Goal: Information Seeking & Learning: Learn about a topic

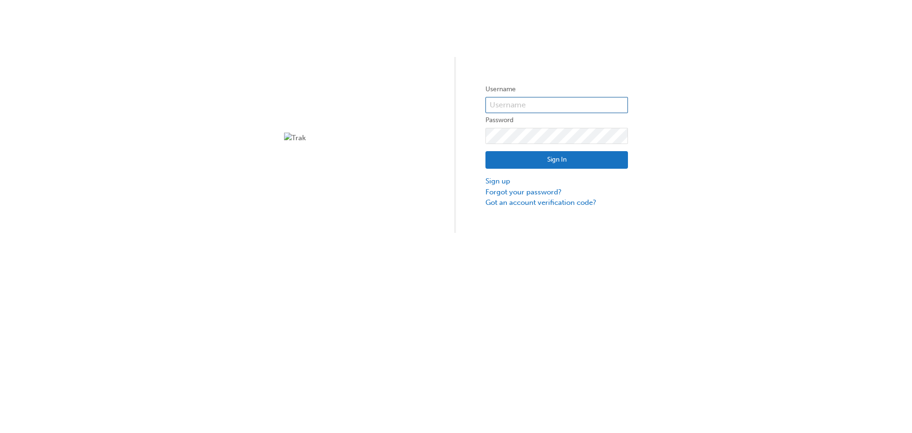
click at [566, 100] on input "text" at bounding box center [557, 105] width 143 height 16
type input "partick.sell"
click button "Sign In" at bounding box center [557, 160] width 143 height 18
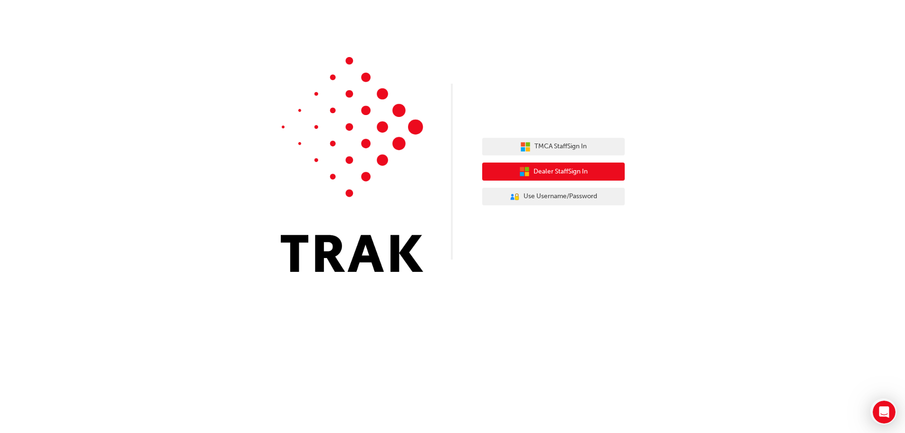
click at [596, 173] on button "Dealer Staff Sign In" at bounding box center [553, 172] width 143 height 18
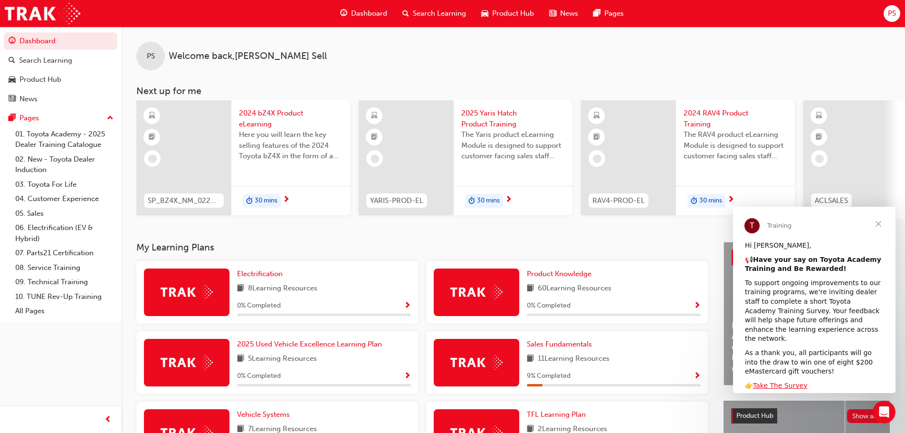
click at [879, 222] on span "Close" at bounding box center [878, 224] width 34 height 34
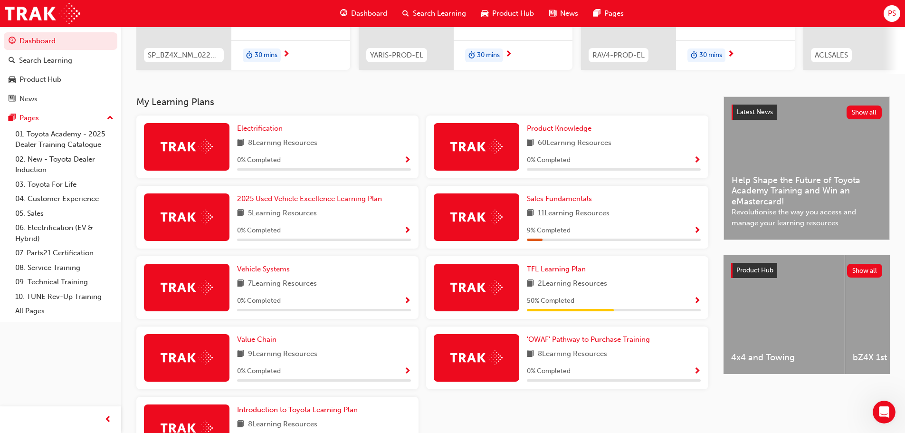
scroll to position [222, 0]
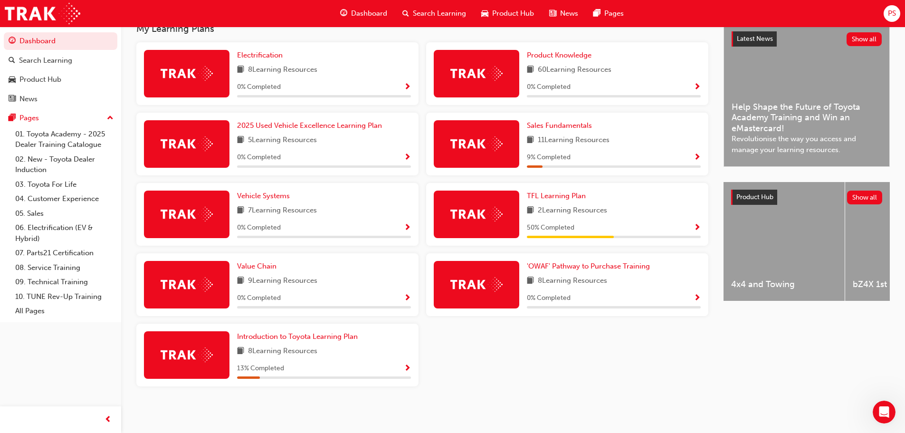
click at [697, 157] on span "Show Progress" at bounding box center [697, 157] width 7 height 9
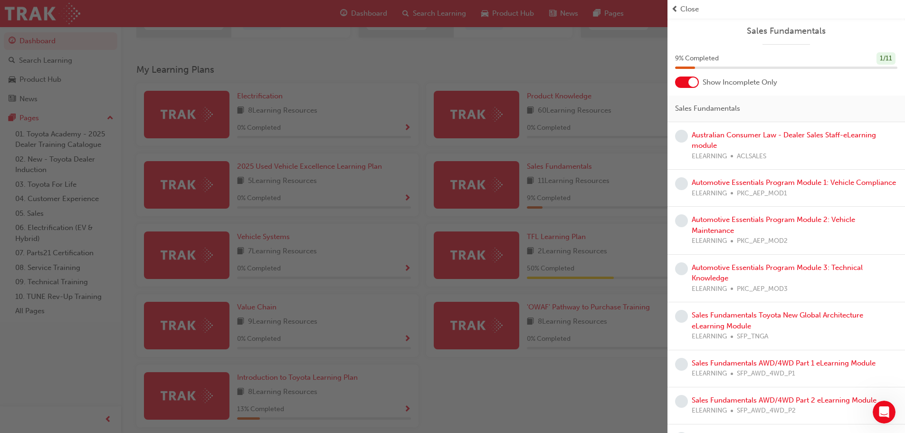
scroll to position [80, 0]
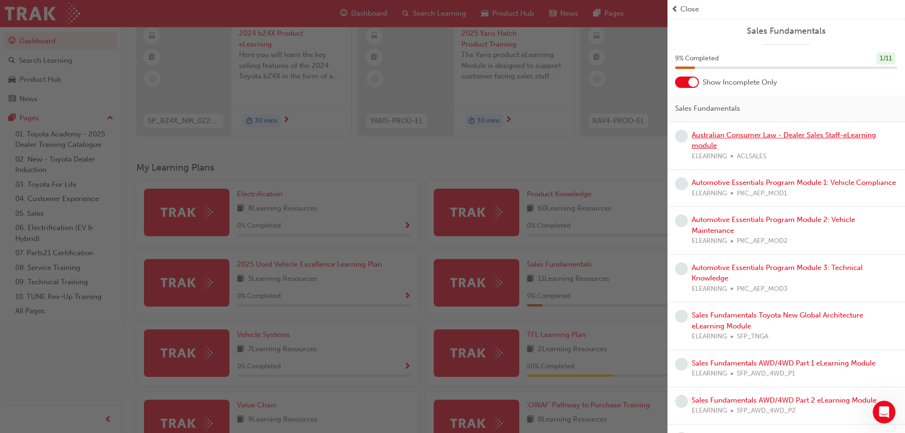
click at [801, 136] on link "Australian Consumer Law - Dealer Sales Staff-eLearning module" at bounding box center [784, 140] width 184 height 19
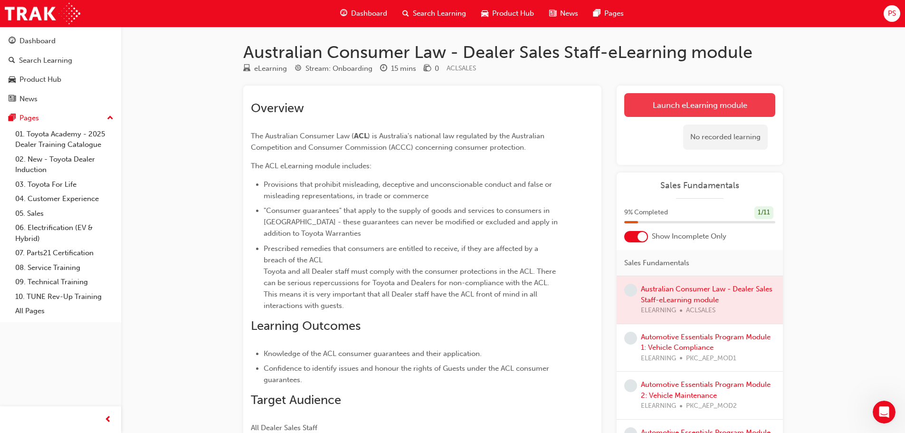
click at [691, 109] on link "Launch eLearning module" at bounding box center [699, 105] width 151 height 24
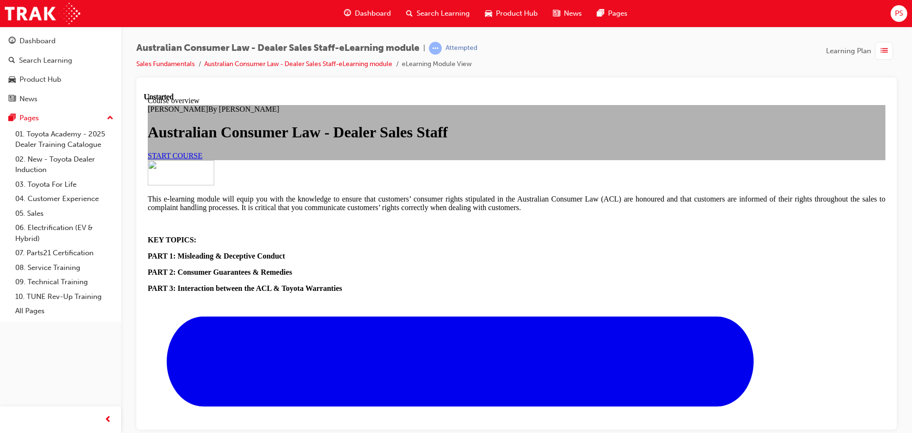
scroll to position [111, 0]
click at [202, 159] on span "START COURSE" at bounding box center [175, 155] width 55 height 8
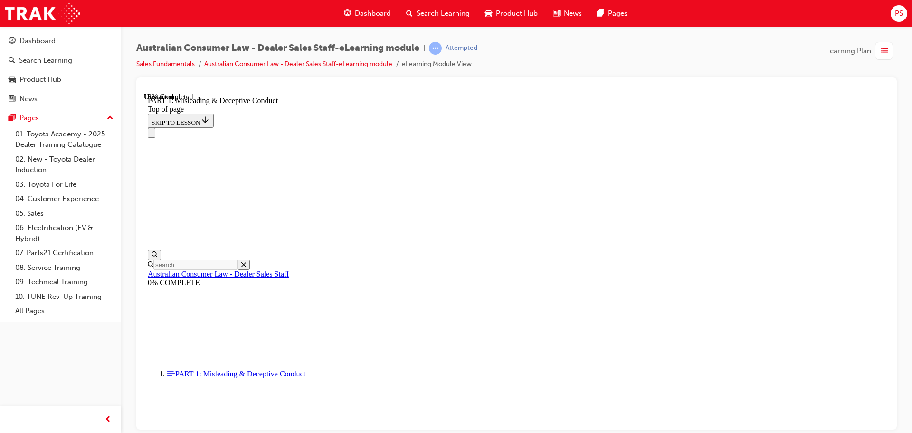
scroll to position [710, 0]
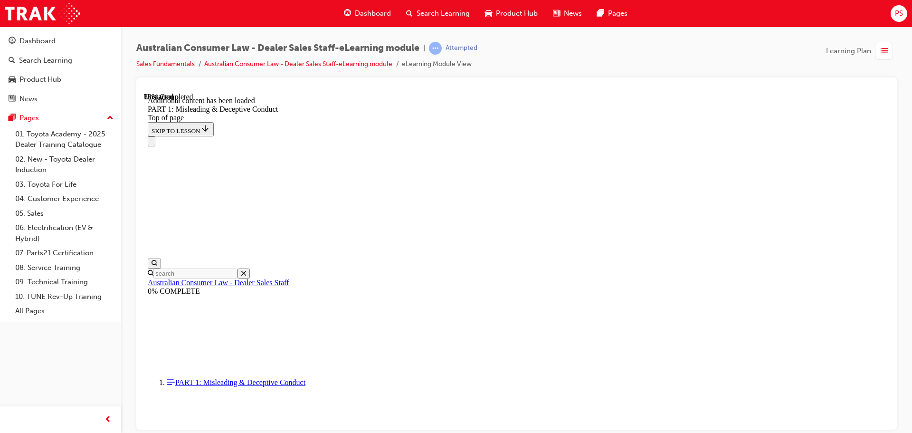
scroll to position [1135, 0]
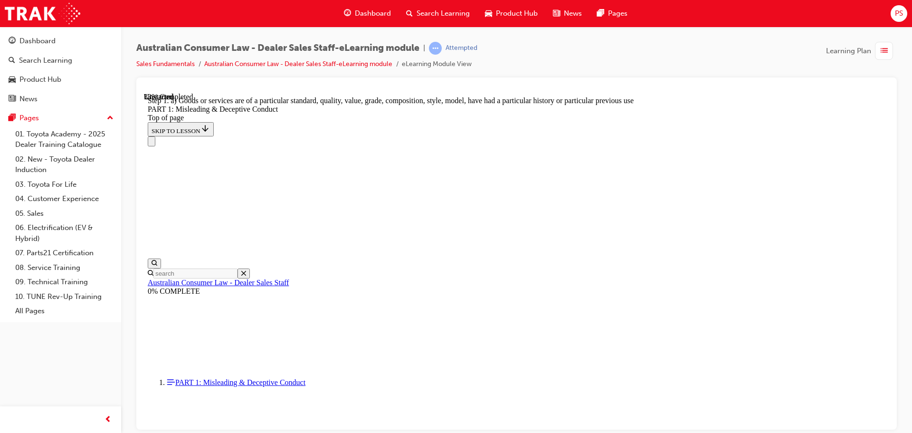
scroll to position [1093, 0]
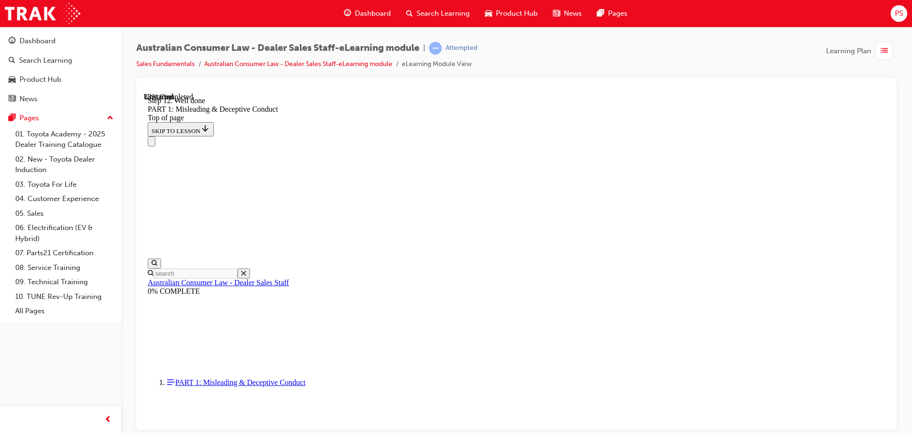
scroll to position [1115, 0]
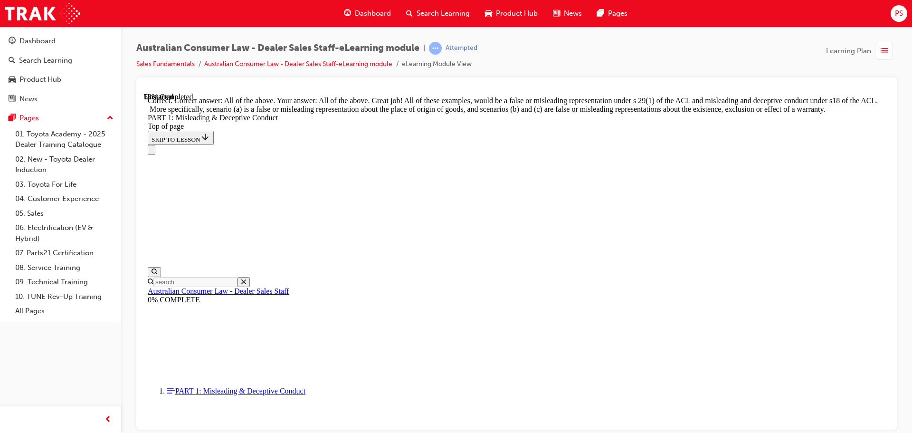
scroll to position [1639, 0]
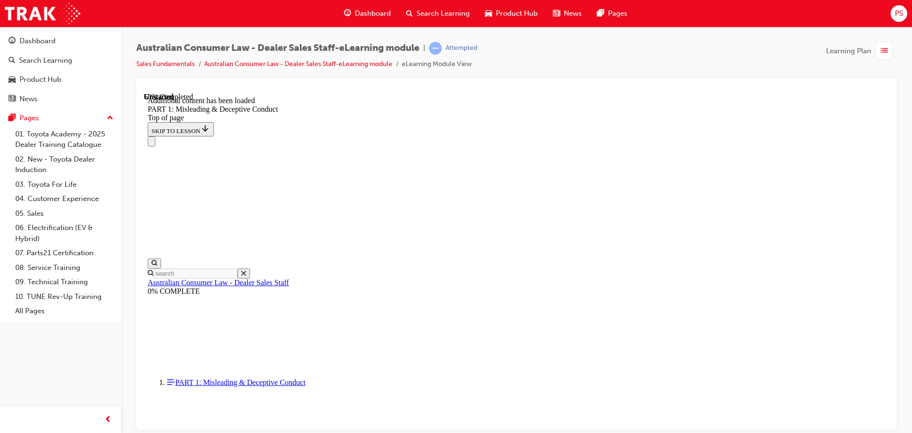
scroll to position [1875, 0]
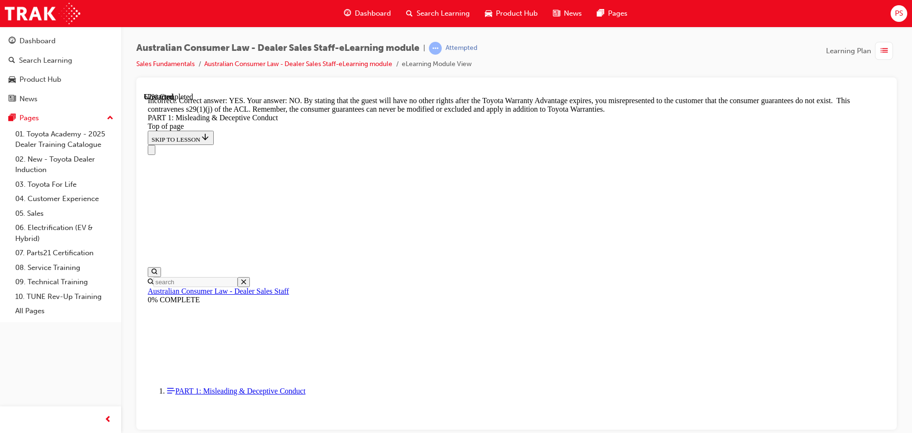
scroll to position [2097, 0]
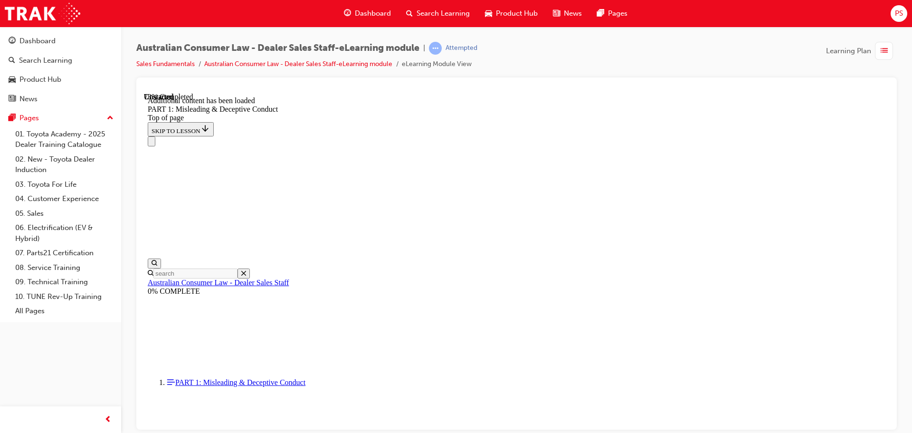
scroll to position [2322, 0]
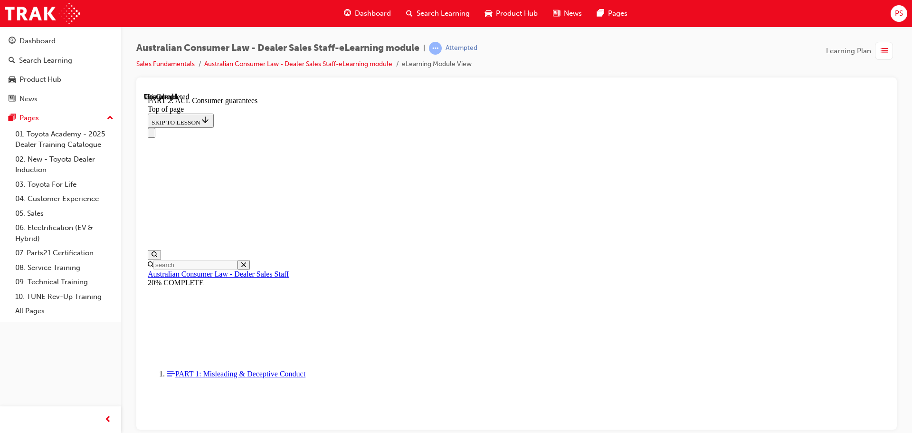
scroll to position [1568, 0]
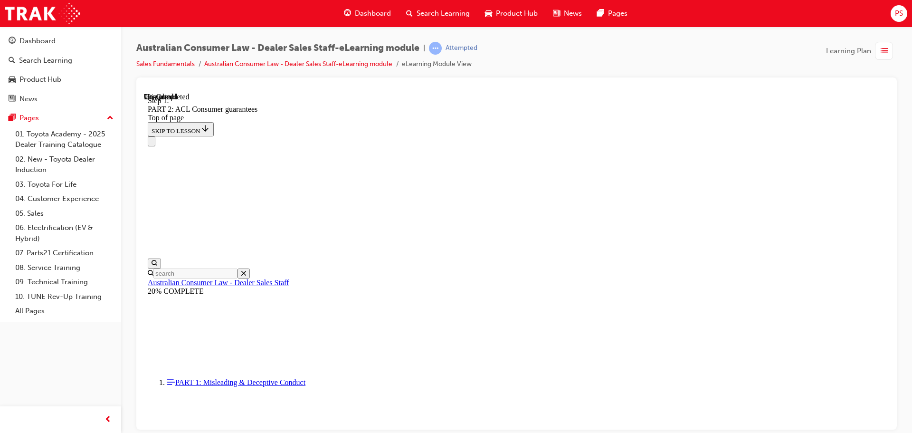
scroll to position [1541, 0]
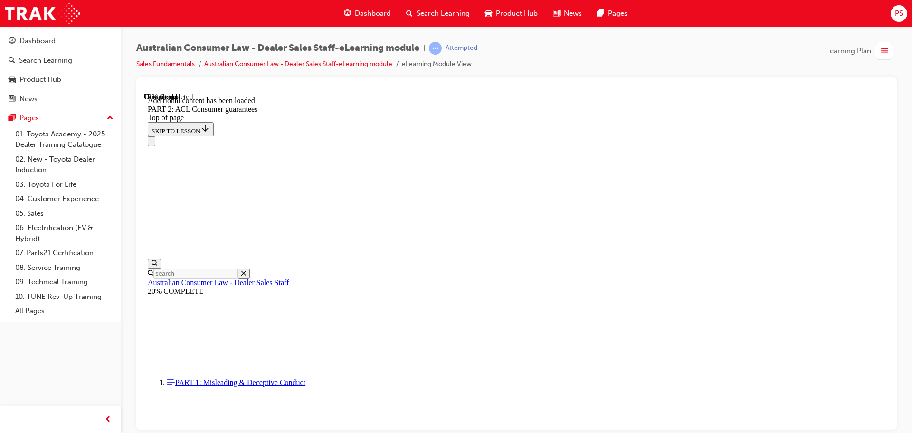
scroll to position [1797, 0]
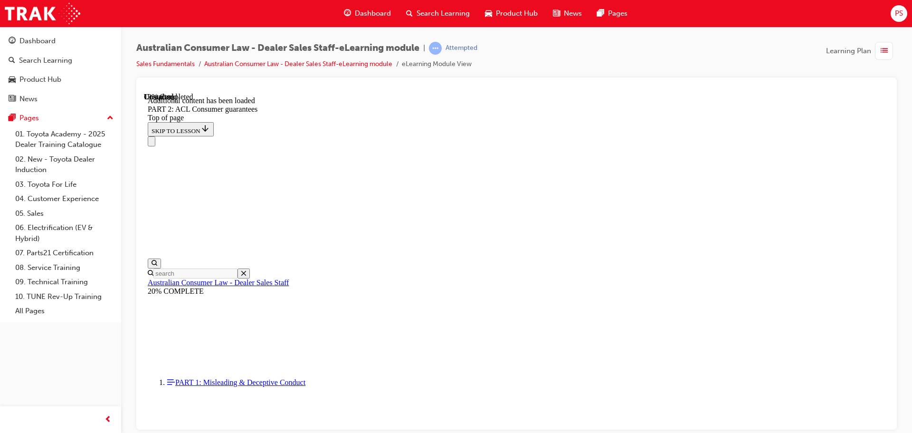
scroll to position [2244, 0]
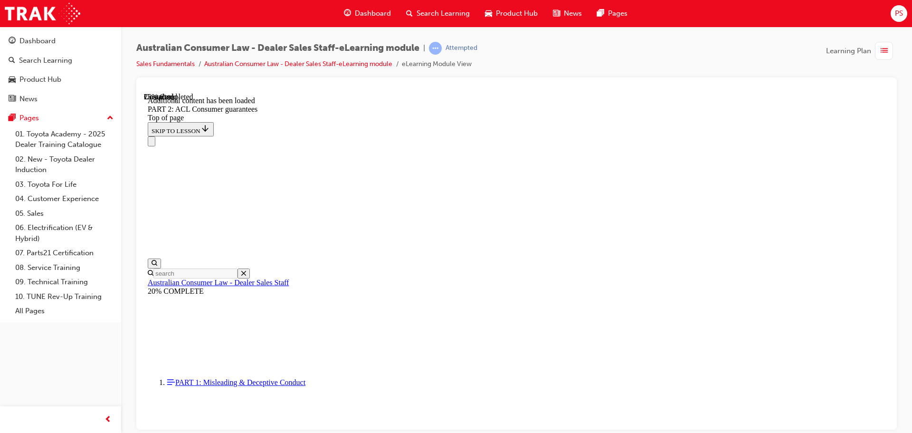
scroll to position [2875, 0]
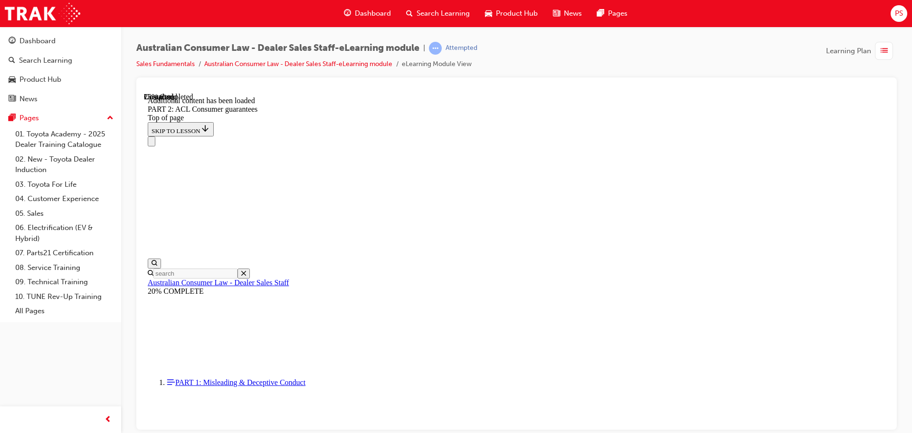
drag, startPoint x: 478, startPoint y: 134, endPoint x: 679, endPoint y: 134, distance: 201.9
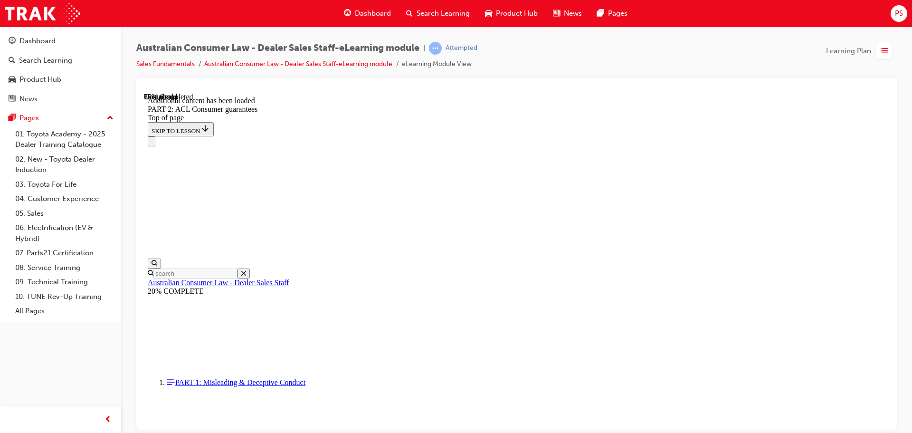
drag, startPoint x: 460, startPoint y: 152, endPoint x: 682, endPoint y: 150, distance: 221.9
drag, startPoint x: 444, startPoint y: 176, endPoint x: 722, endPoint y: 169, distance: 278.1
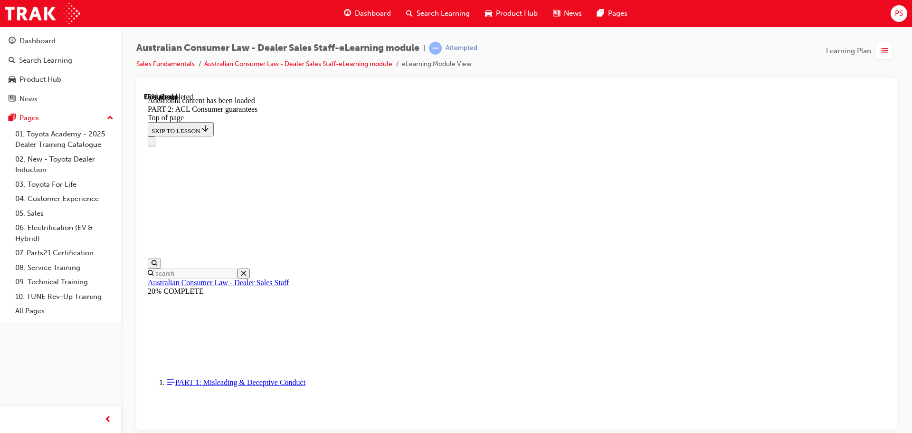
drag, startPoint x: 428, startPoint y: 184, endPoint x: 698, endPoint y: 184, distance: 270.4
drag, startPoint x: 450, startPoint y: 202, endPoint x: 699, endPoint y: 209, distance: 248.6
drag, startPoint x: 438, startPoint y: 215, endPoint x: 705, endPoint y: 222, distance: 266.7
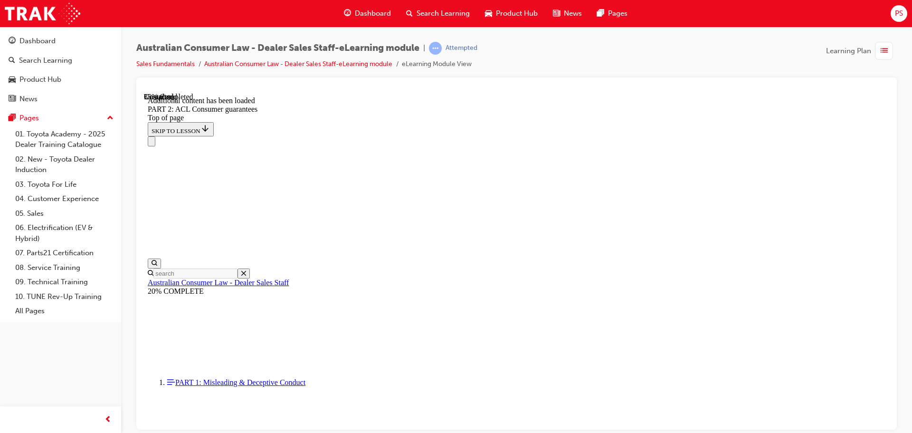
drag, startPoint x: 463, startPoint y: 234, endPoint x: 635, endPoint y: 237, distance: 172.0
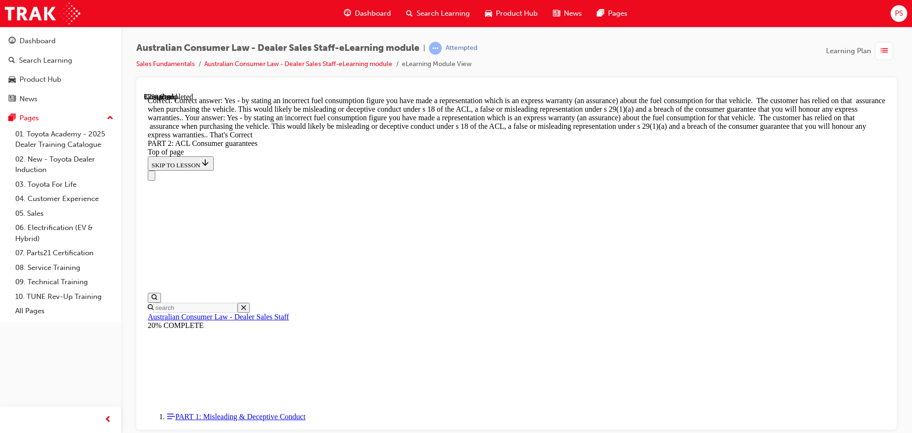
scroll to position [4233, 0]
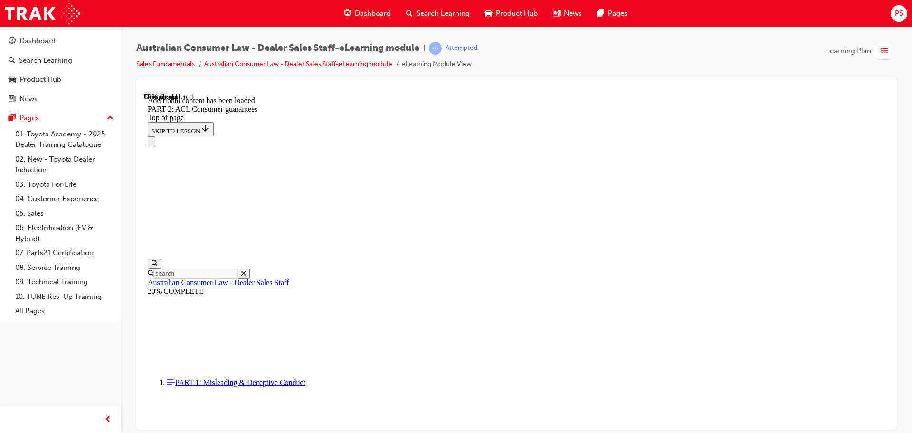
scroll to position [5946, 0]
drag, startPoint x: 823, startPoint y: 225, endPoint x: 815, endPoint y: 235, distance: 13.2
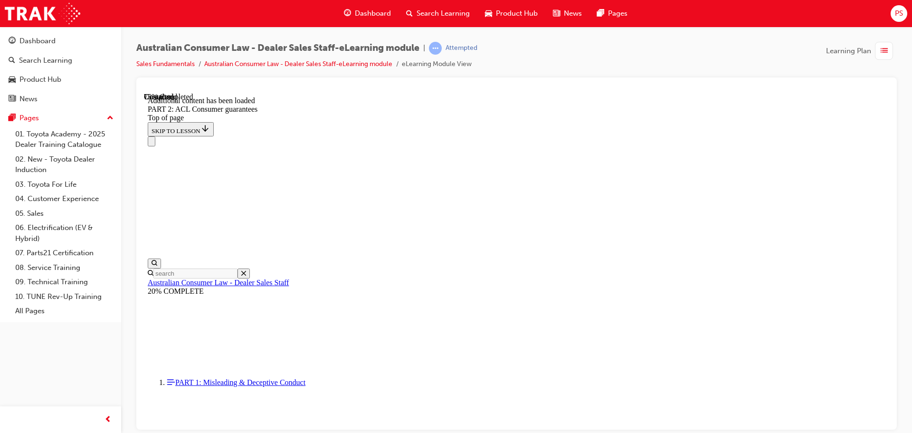
scroll to position [8062, 0]
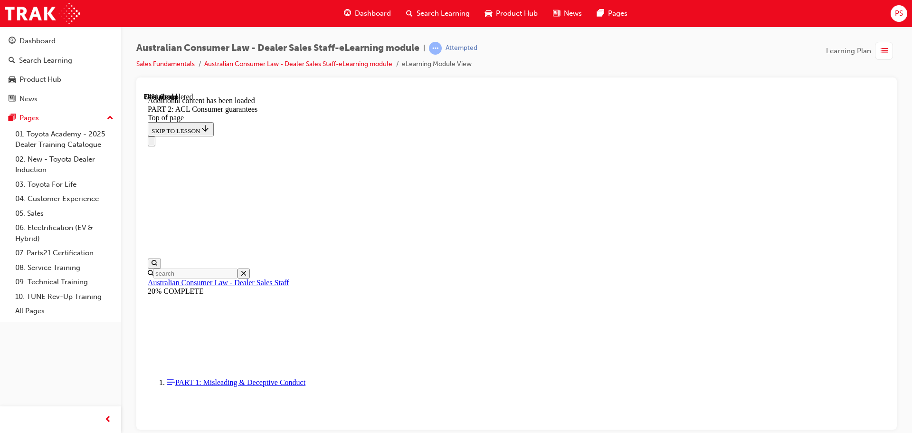
scroll to position [9348, 0]
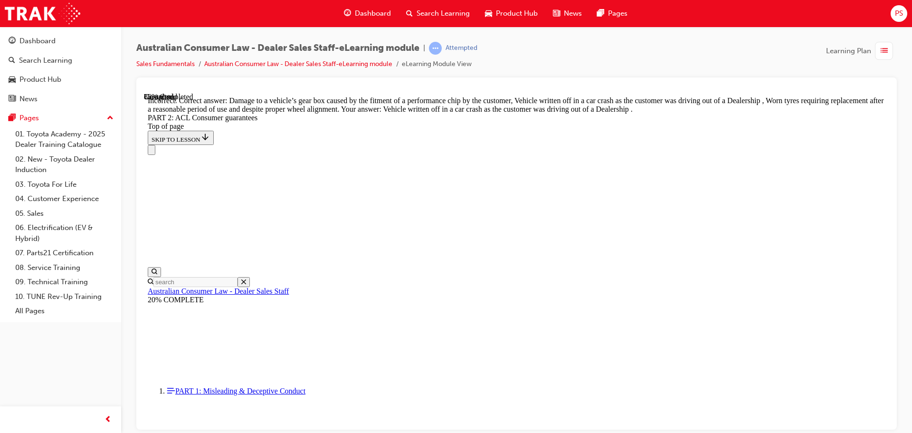
scroll to position [9396, 0]
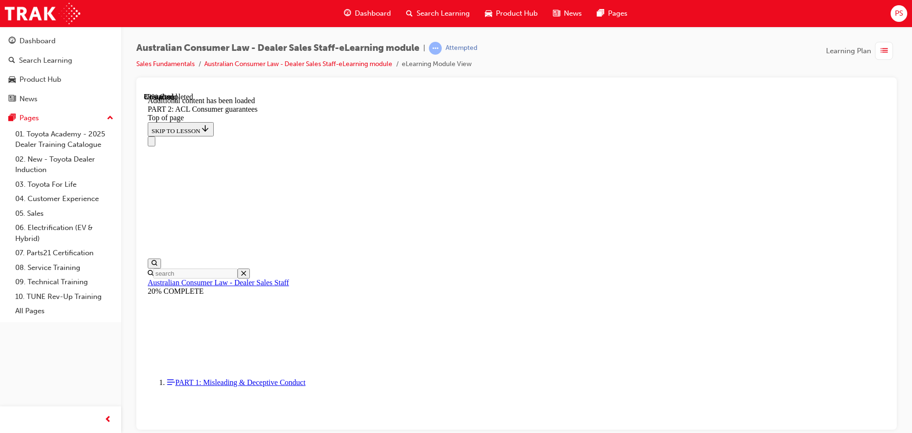
scroll to position [10323, 0]
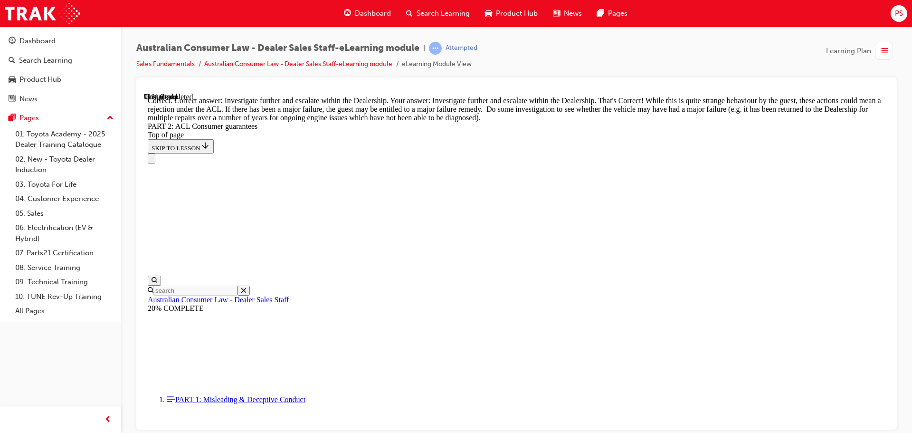
scroll to position [10601, 0]
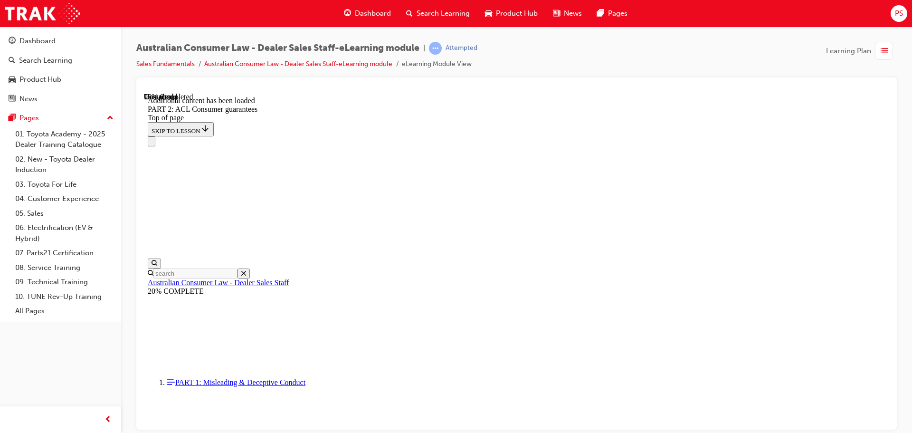
scroll to position [11312, 0]
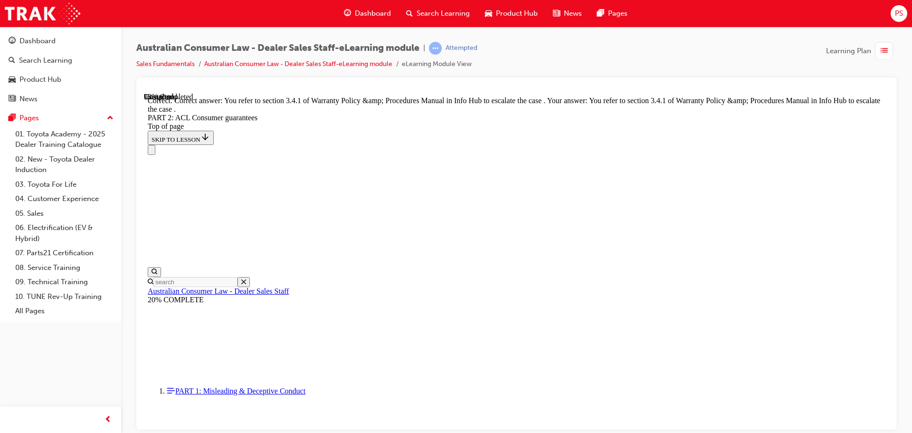
scroll to position [11941, 0]
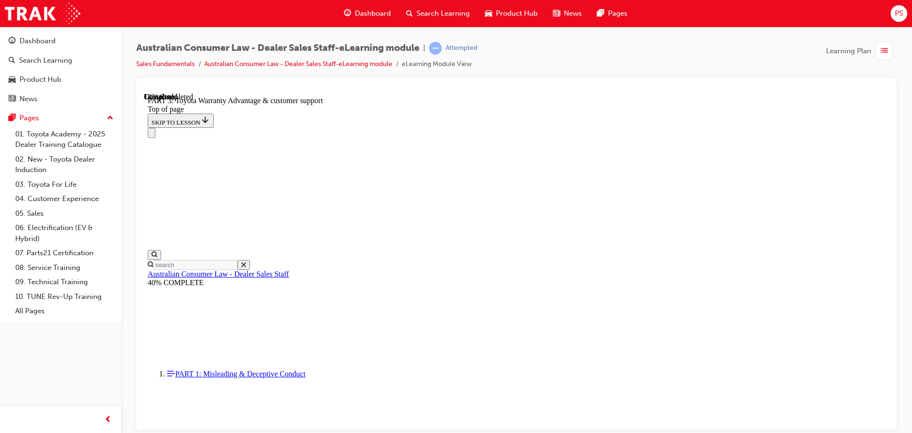
scroll to position [647, 0]
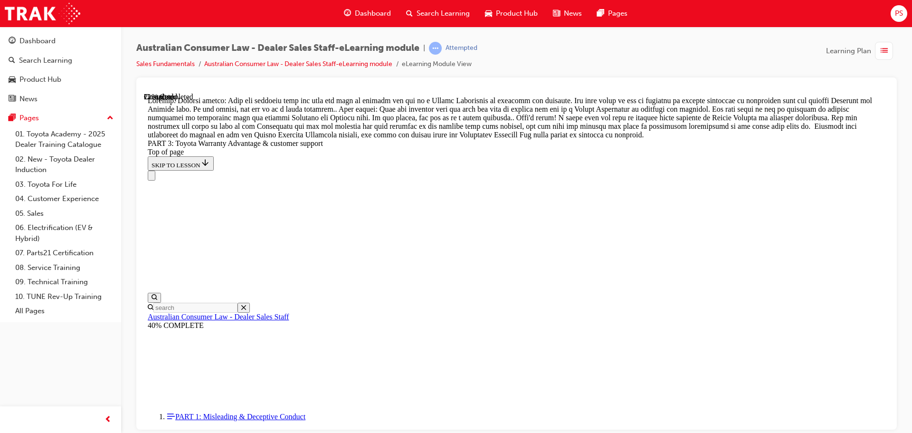
scroll to position [837, 0]
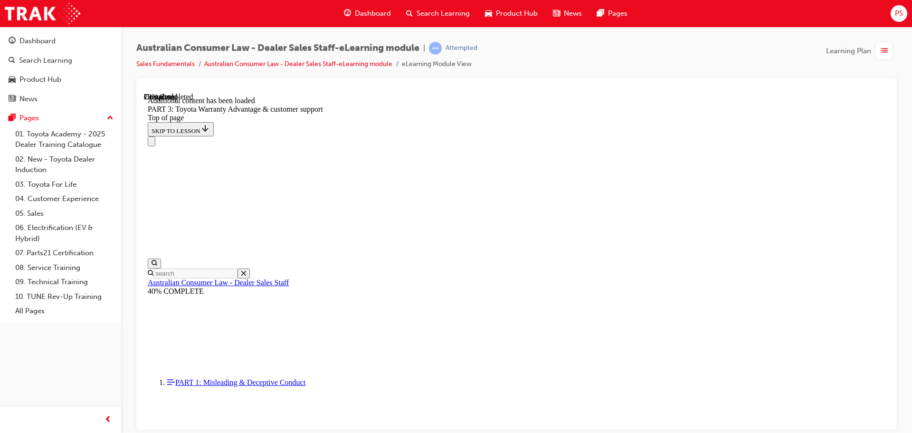
scroll to position [1109, 0]
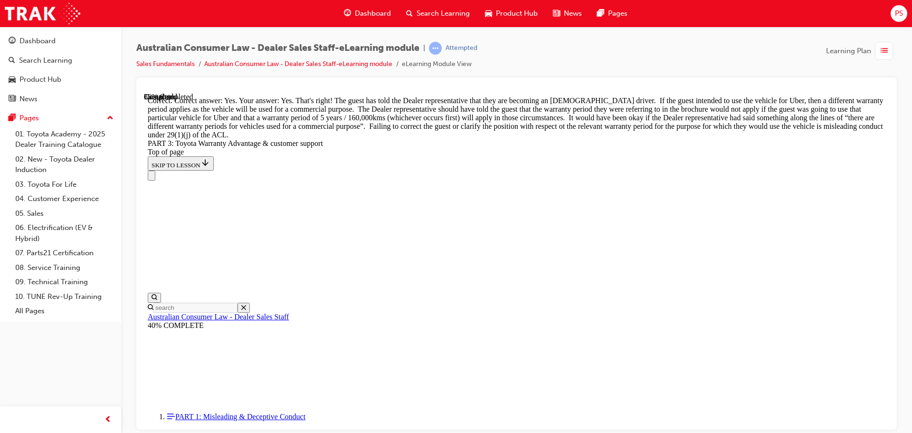
scroll to position [1437, 0]
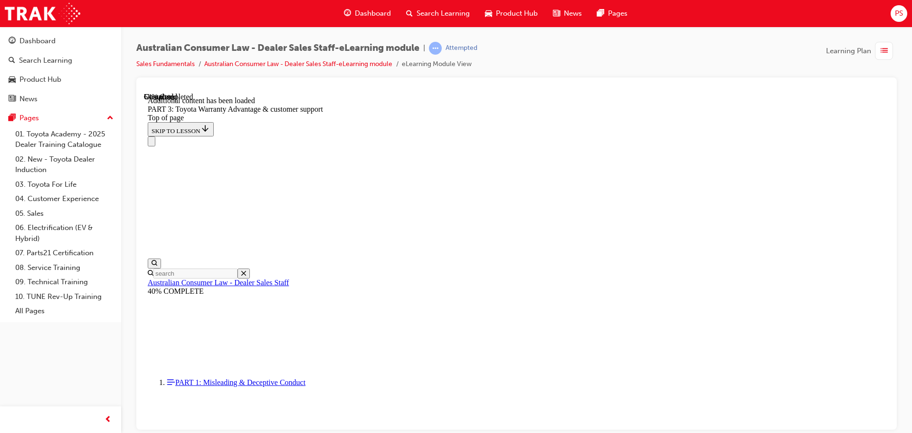
scroll to position [2529, 0]
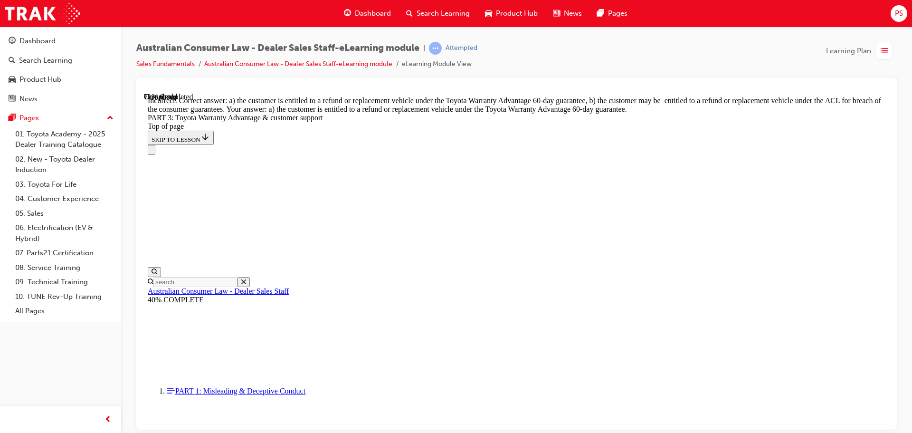
scroll to position [2671, 0]
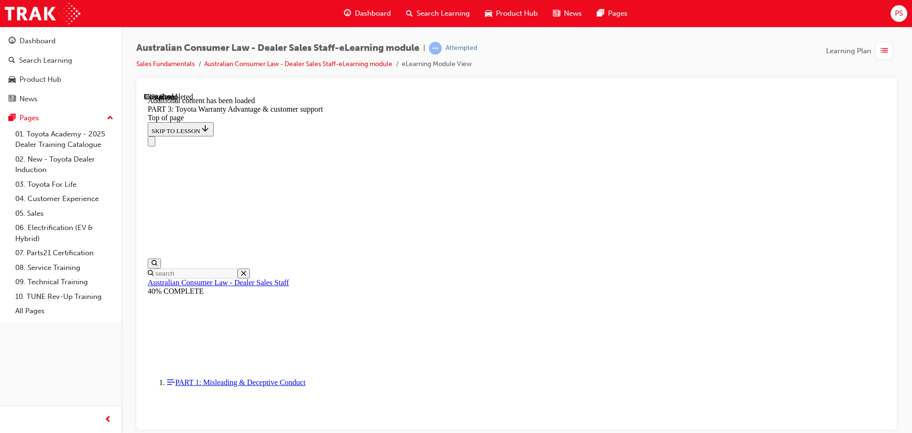
scroll to position [3024, 0]
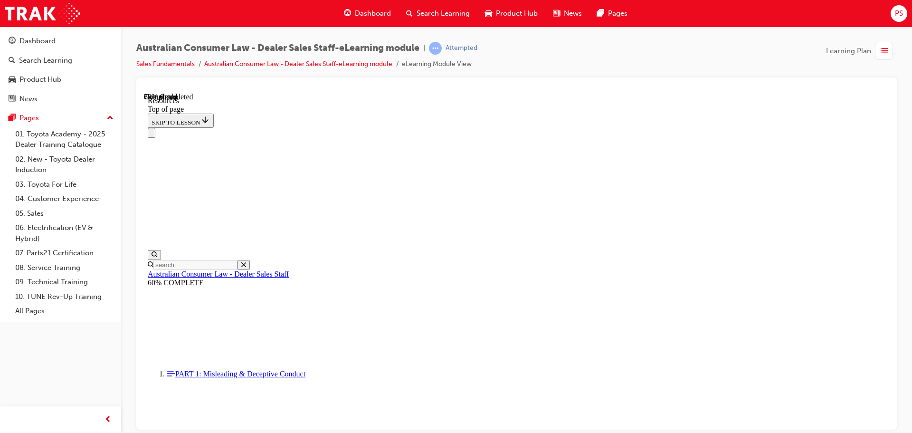
scroll to position [487, 0]
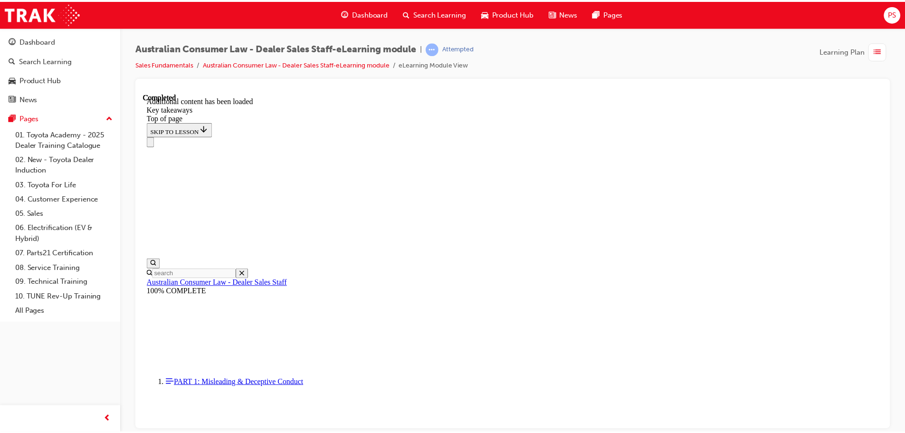
scroll to position [220, 0]
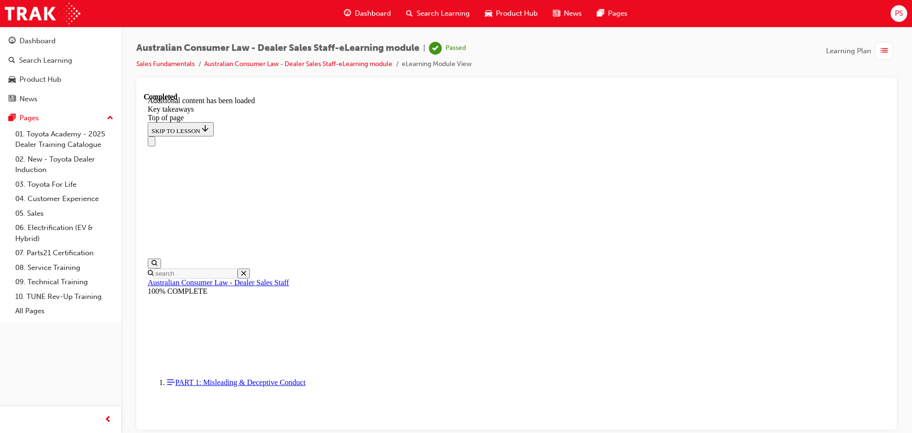
click at [366, 10] on span "Dashboard" at bounding box center [373, 13] width 36 height 11
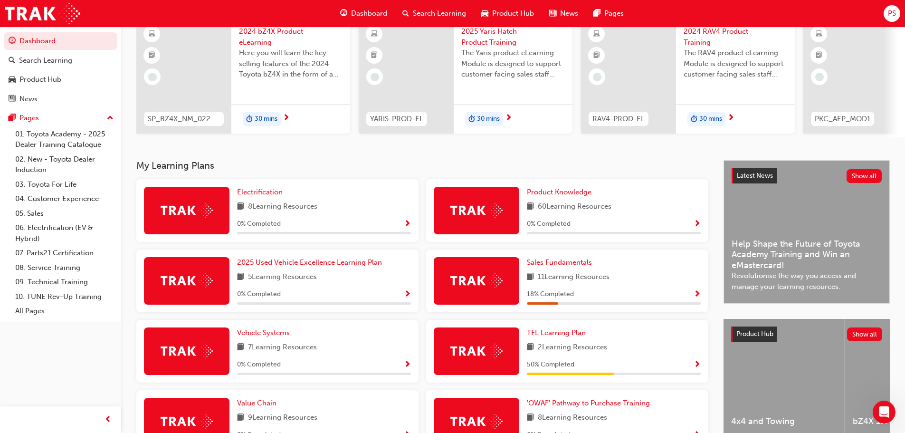
scroll to position [80, 0]
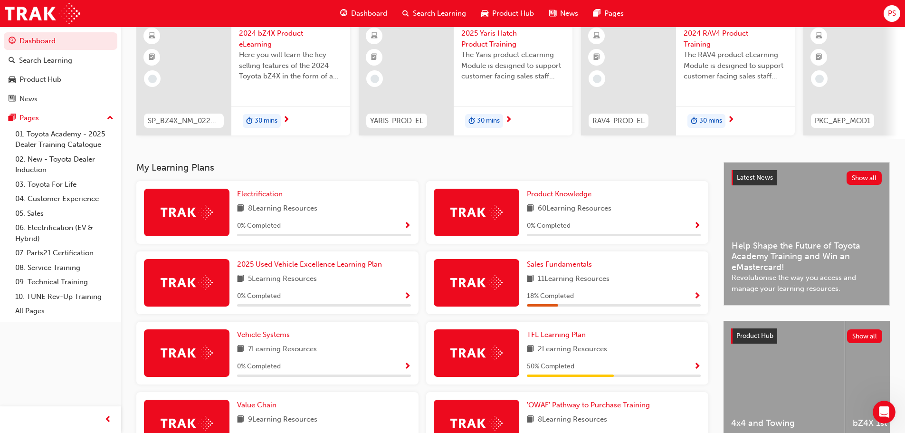
click at [623, 285] on div "11 Learning Resources" at bounding box center [614, 279] width 174 height 12
click at [698, 294] on span "Show Progress" at bounding box center [697, 296] width 7 height 9
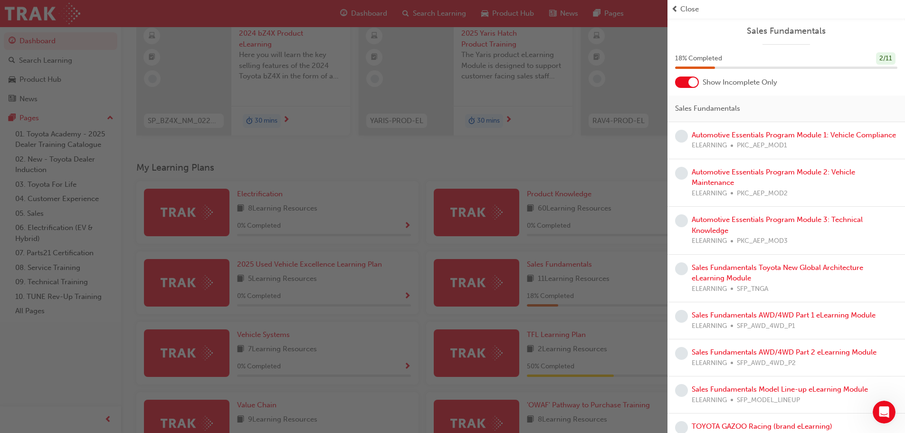
click at [705, 140] on div "Automotive Essentials Program Module 1: Vehicle Compliance ELEARNING PKC_AEP_MO…" at bounding box center [794, 140] width 204 height 21
click at [701, 139] on link "Automotive Essentials Program Module 1: Vehicle Compliance" at bounding box center [794, 135] width 204 height 9
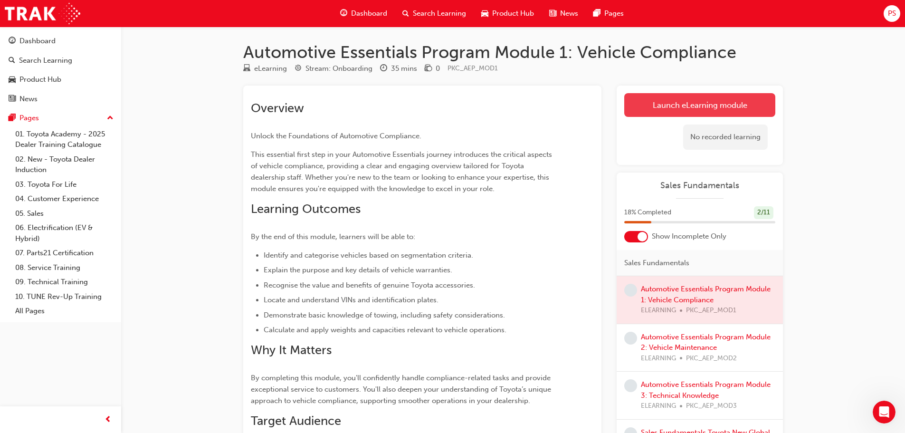
click at [727, 108] on link "Launch eLearning module" at bounding box center [699, 105] width 151 height 24
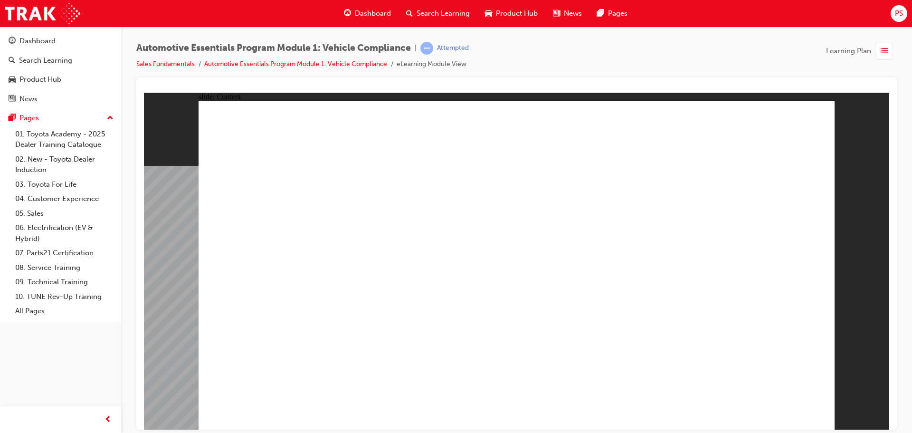
drag, startPoint x: 332, startPoint y: 313, endPoint x: 395, endPoint y: 308, distance: 63.8
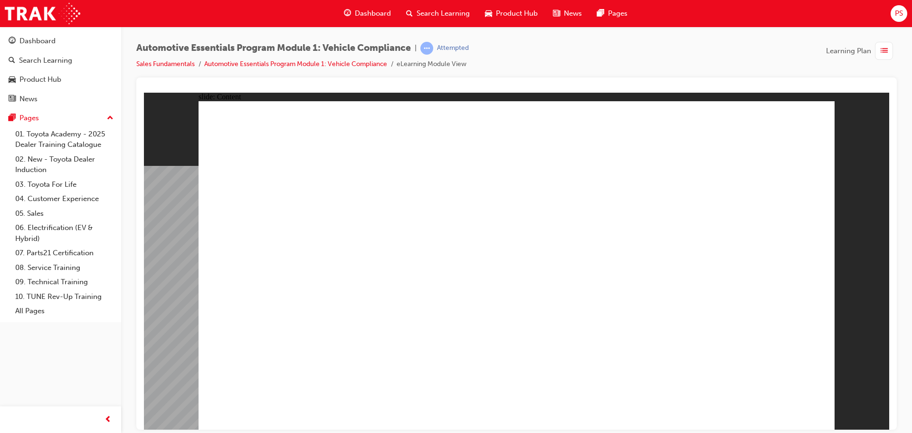
drag, startPoint x: 488, startPoint y: 338, endPoint x: 494, endPoint y: 319, distance: 20.1
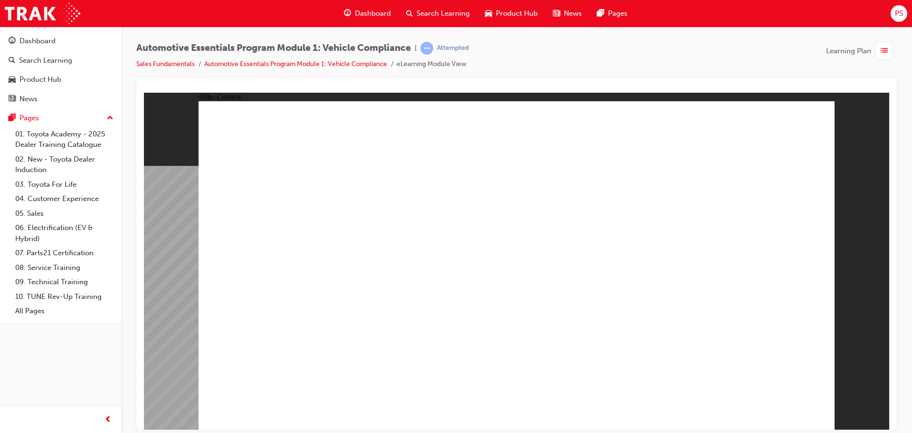
drag, startPoint x: 569, startPoint y: 221, endPoint x: 563, endPoint y: 221, distance: 6.7
drag, startPoint x: 573, startPoint y: 218, endPoint x: 804, endPoint y: 219, distance: 230.9
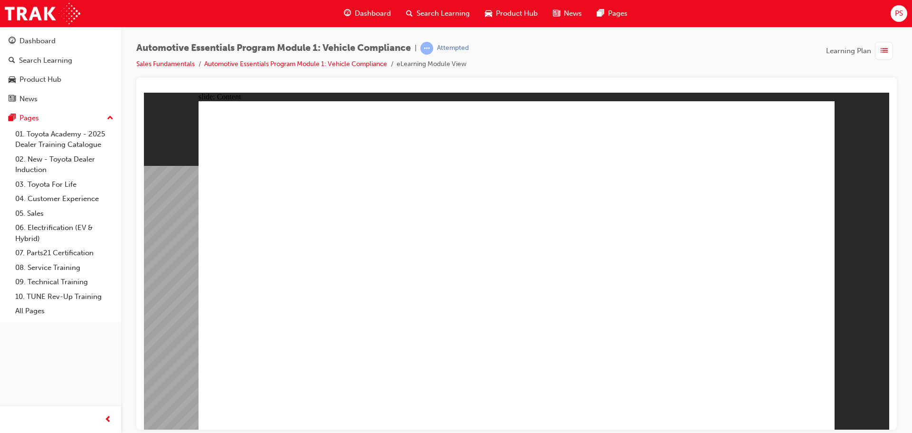
drag, startPoint x: 654, startPoint y: 154, endPoint x: 647, endPoint y: 162, distance: 10.1
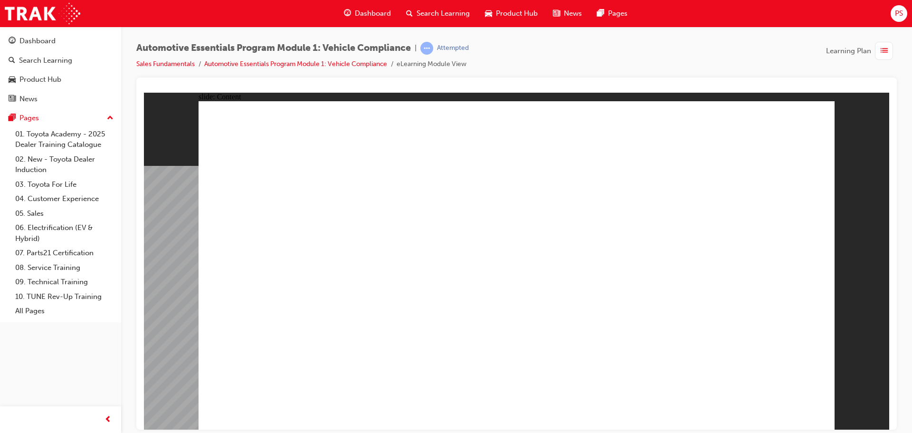
drag, startPoint x: 628, startPoint y: 236, endPoint x: 871, endPoint y: 102, distance: 276.7
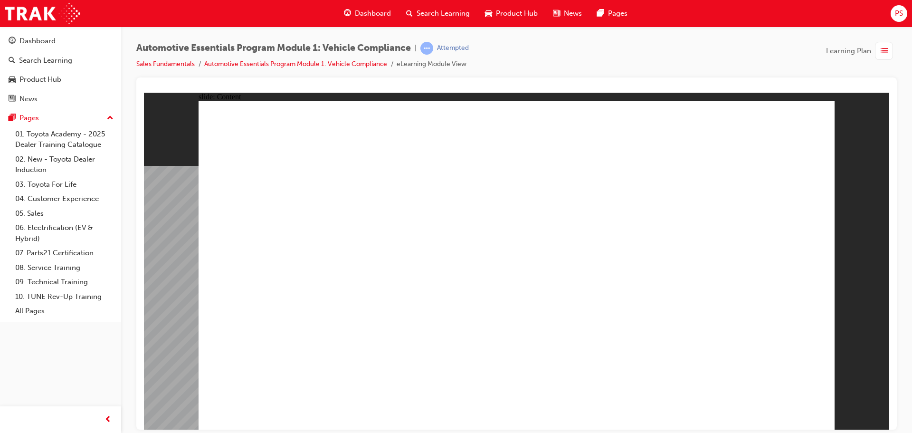
drag, startPoint x: 391, startPoint y: 166, endPoint x: 555, endPoint y: 169, distance: 164.4
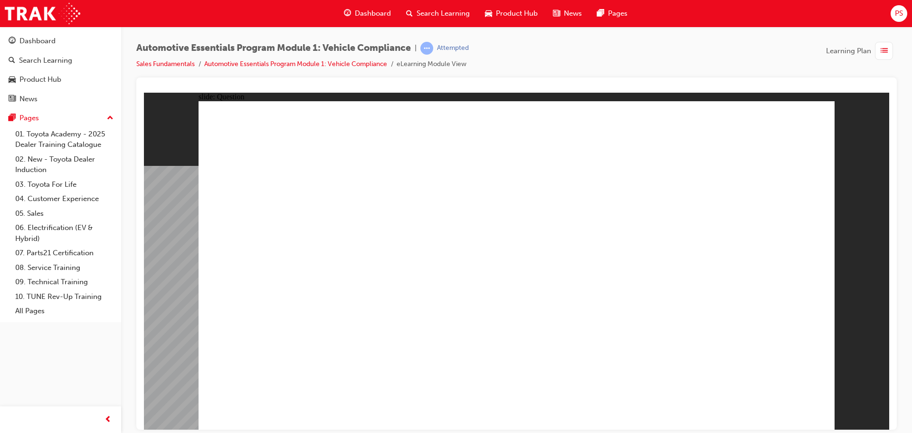
radio input "true"
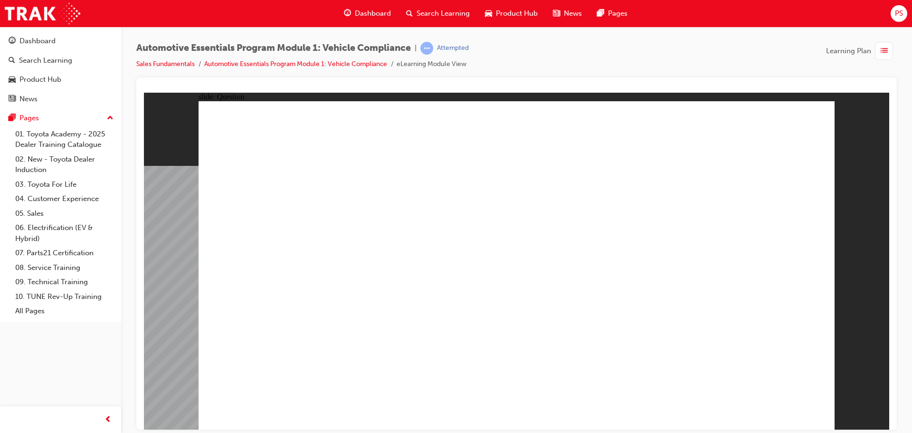
radio input "true"
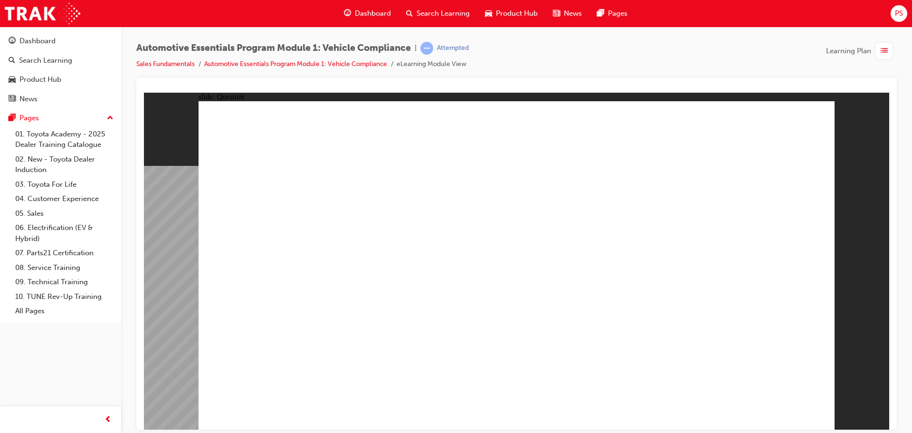
radio input "true"
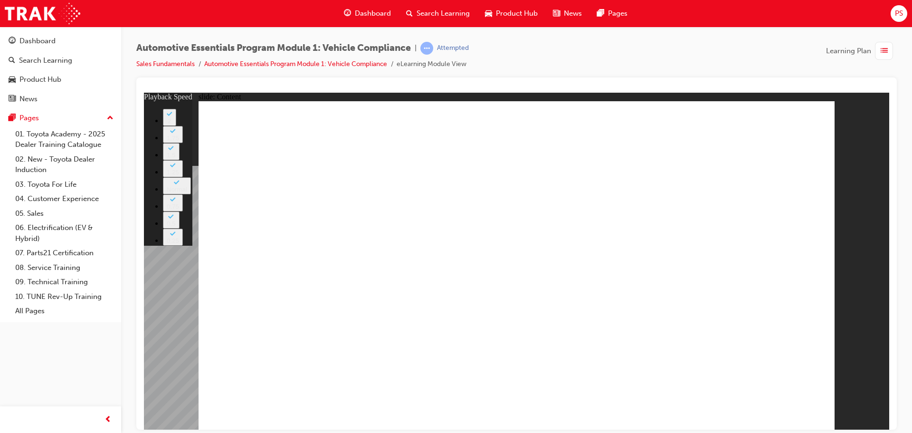
type input "11"
type input "9"
type input "11"
type input "9"
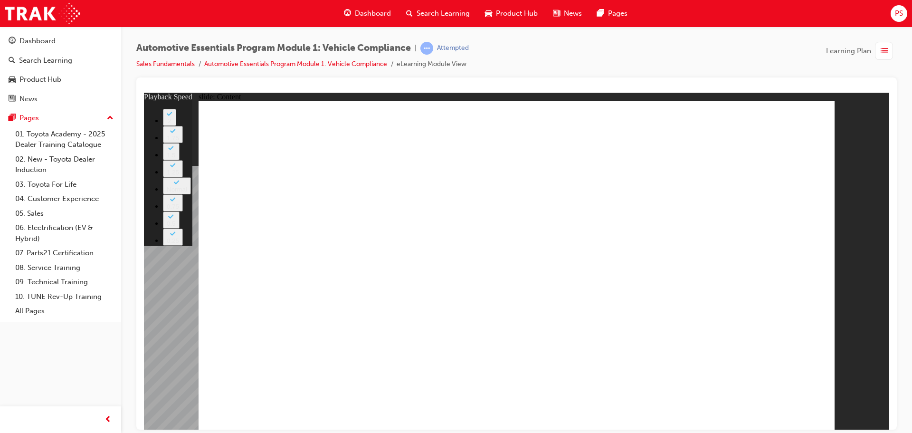
type input "11"
type input "9"
type input "11"
type input "9"
type input "11"
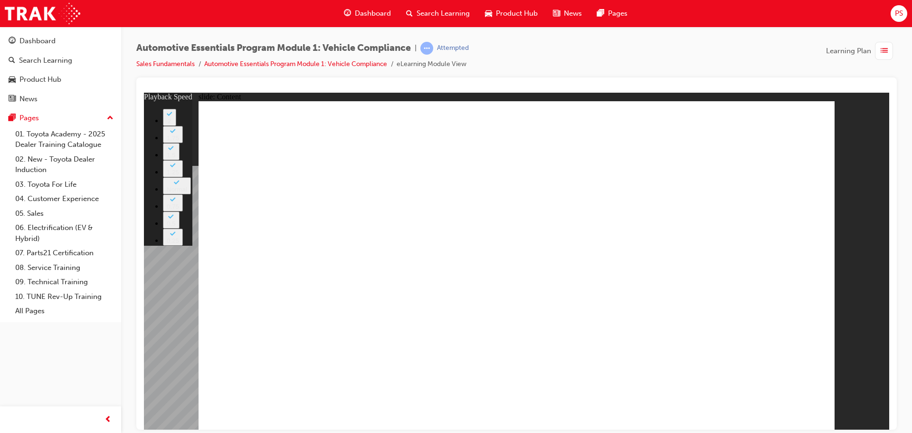
type input "10"
type input "11"
type input "10"
drag, startPoint x: 725, startPoint y: 286, endPoint x: 731, endPoint y: 280, distance: 8.4
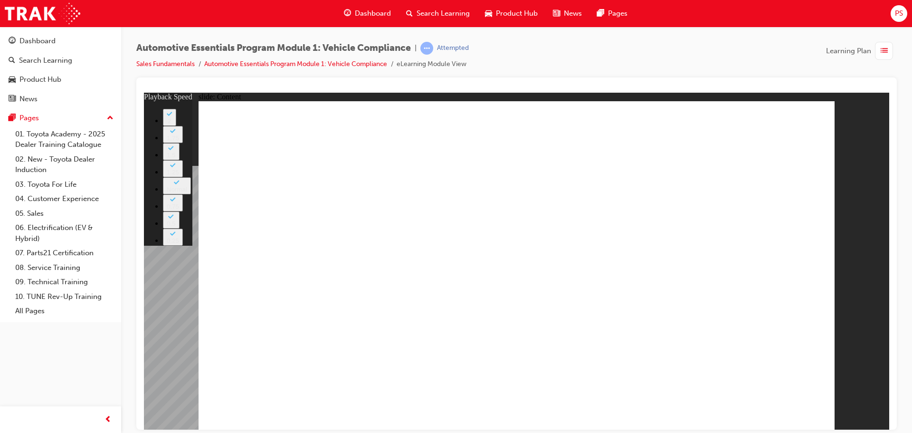
type input "43"
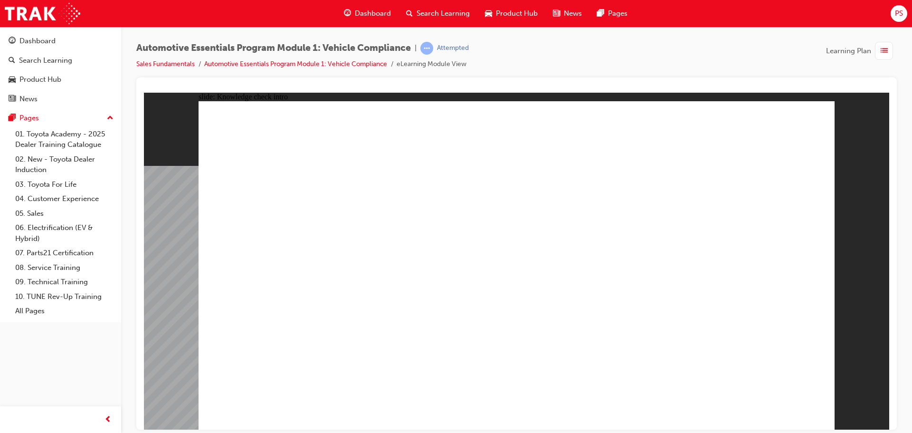
radio input "true"
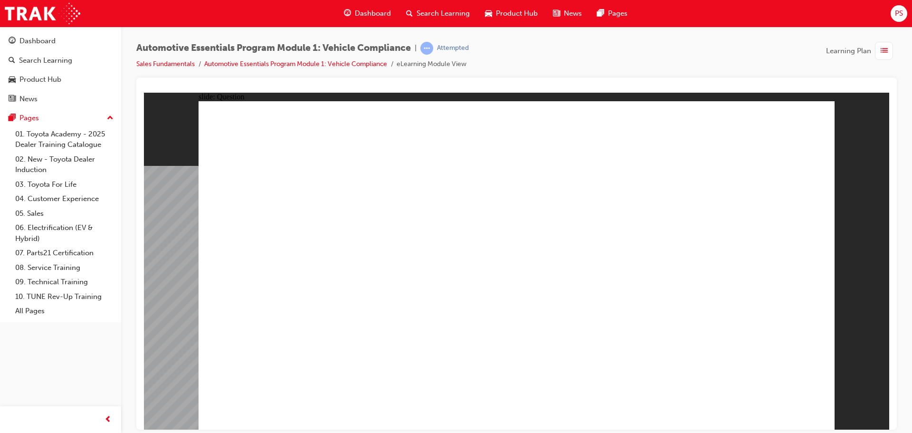
radio input "false"
radio input "true"
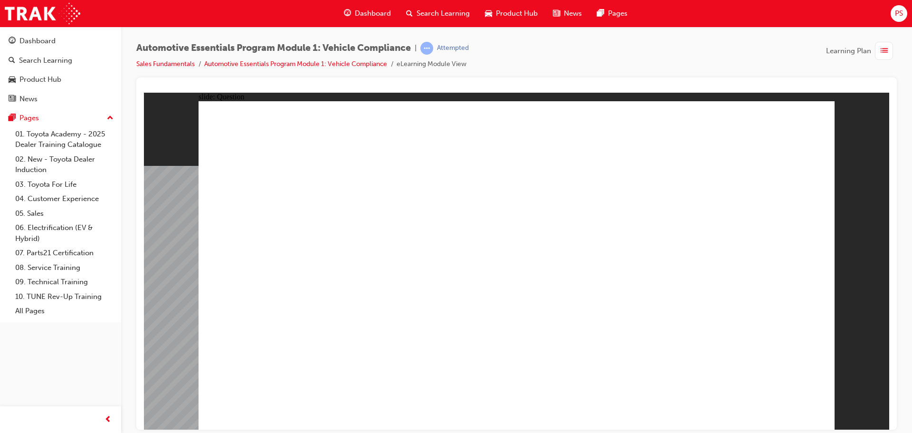
radio input "true"
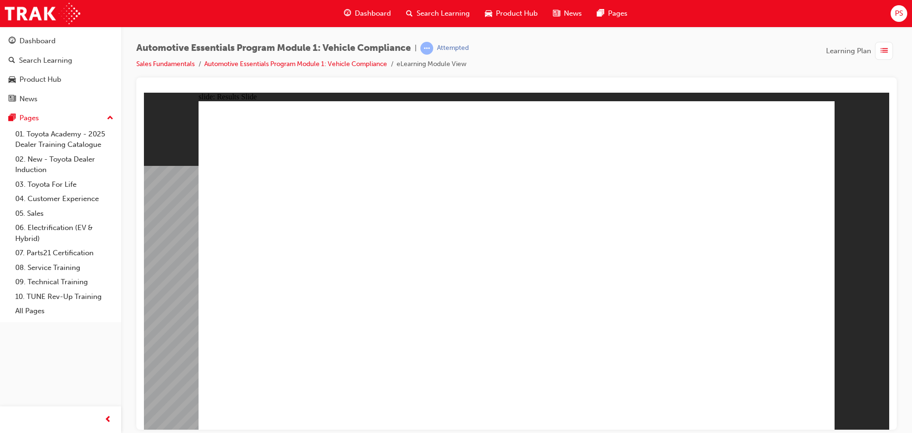
radio input "true"
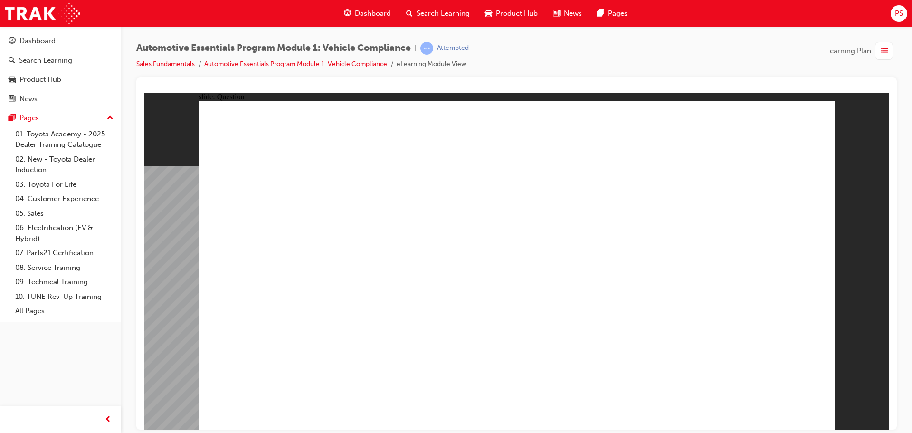
radio input "true"
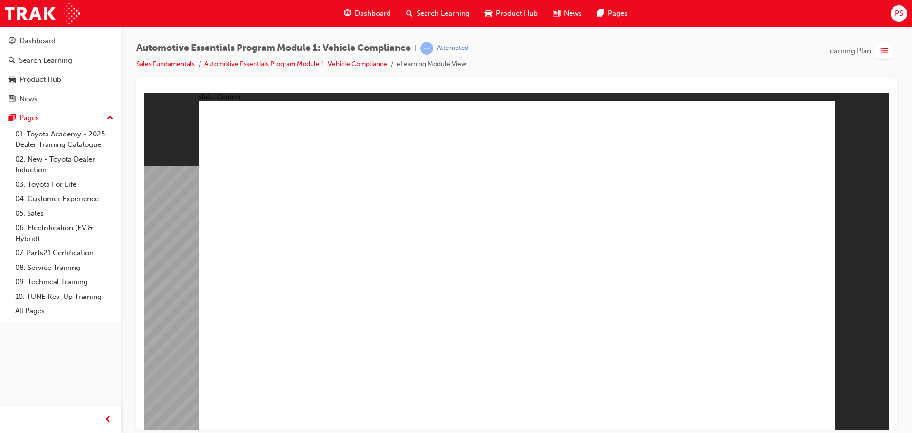
drag, startPoint x: 504, startPoint y: 354, endPoint x: 550, endPoint y: 350, distance: 45.8
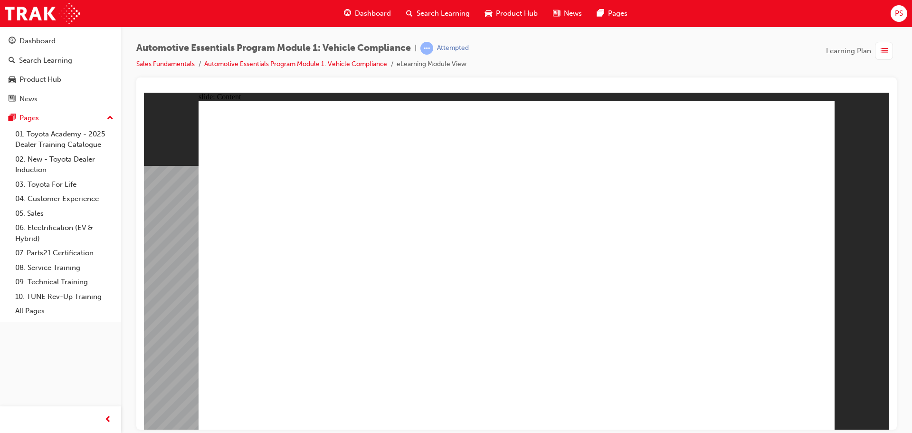
drag, startPoint x: 616, startPoint y: 263, endPoint x: 635, endPoint y: 279, distance: 24.9
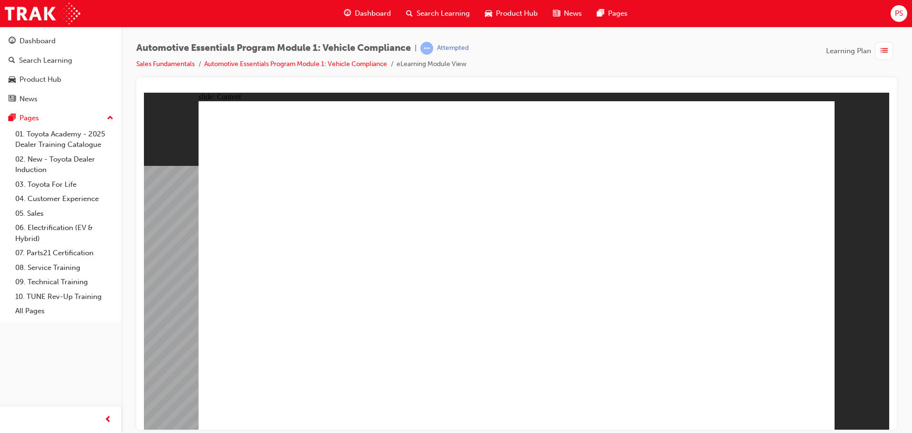
drag, startPoint x: 286, startPoint y: 239, endPoint x: 575, endPoint y: 239, distance: 289.9
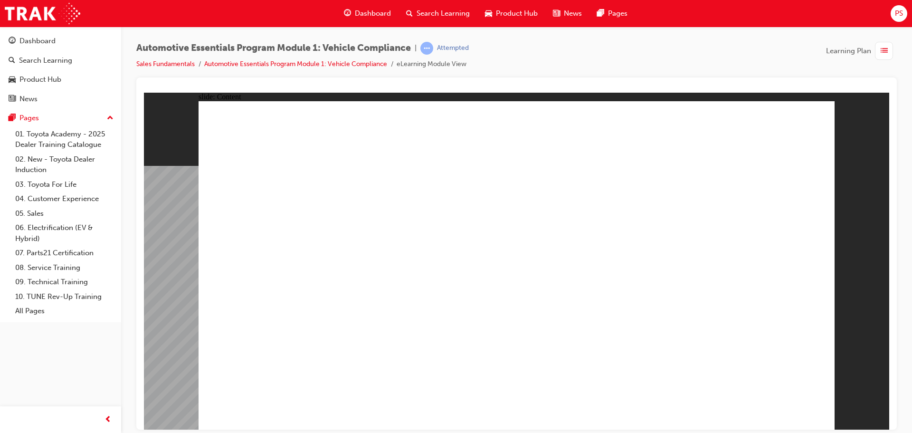
drag, startPoint x: 324, startPoint y: 291, endPoint x: 321, endPoint y: 277, distance: 14.1
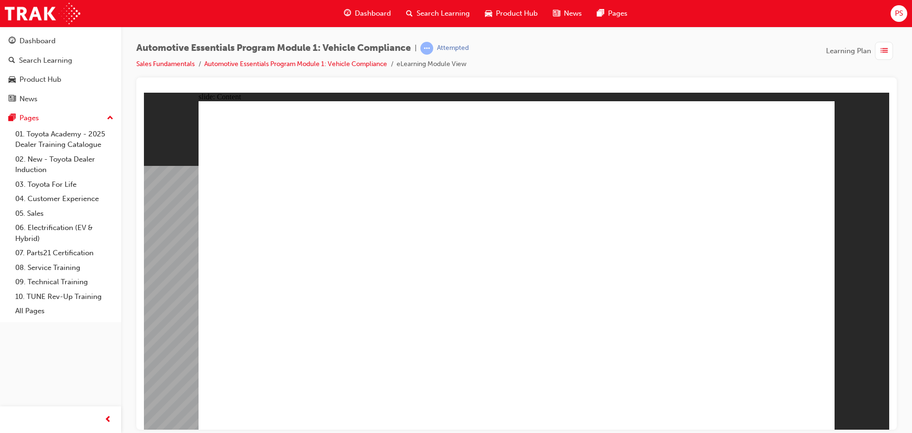
drag, startPoint x: 700, startPoint y: 282, endPoint x: 674, endPoint y: 305, distance: 34.4
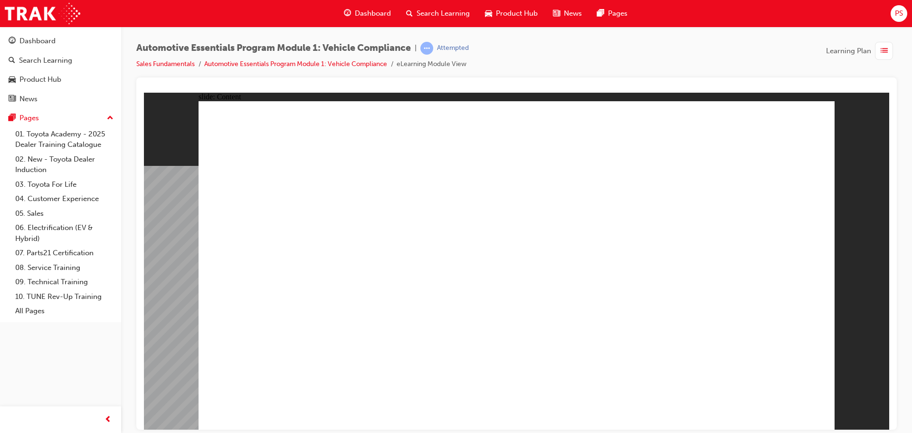
radio input "true"
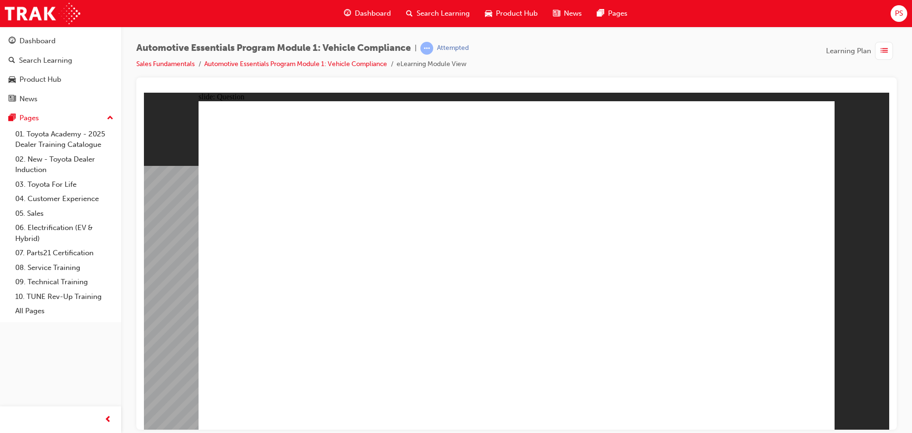
radio input "true"
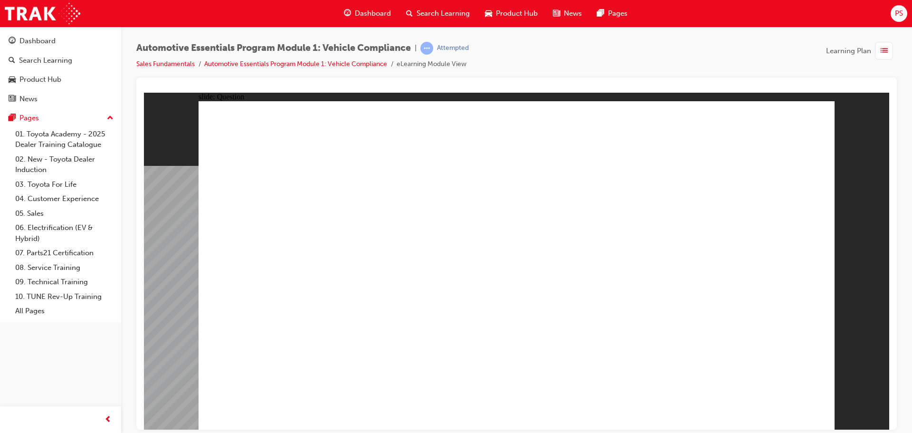
radio input "true"
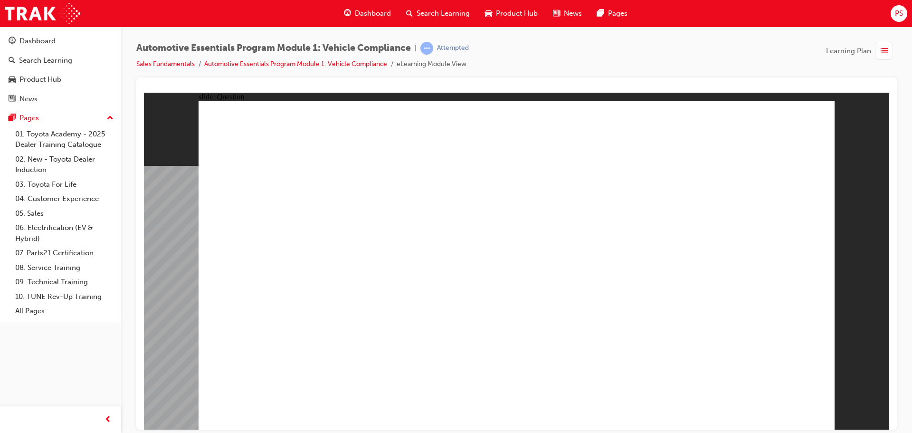
radio input "true"
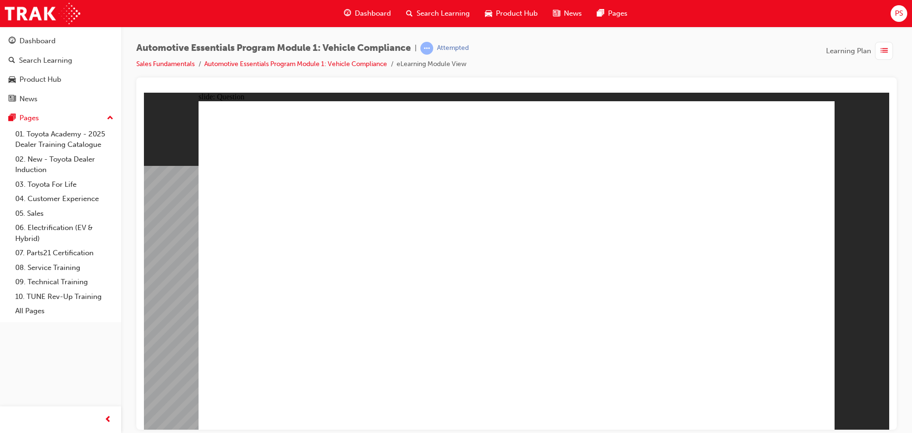
radio input "true"
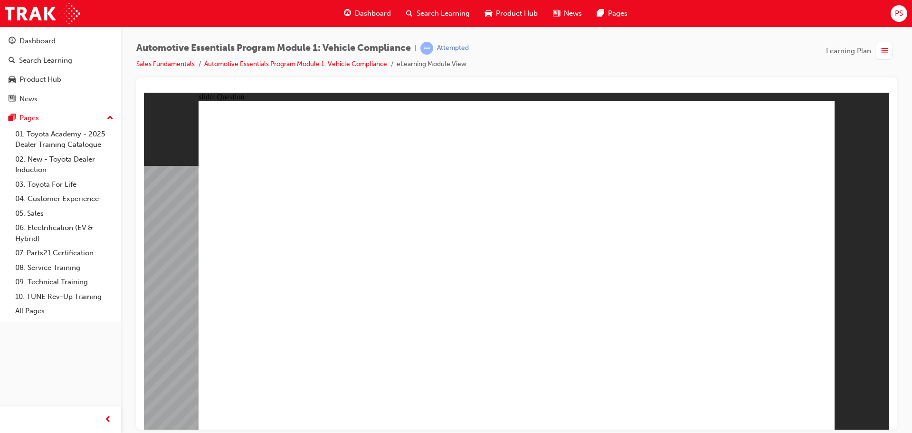
radio input "true"
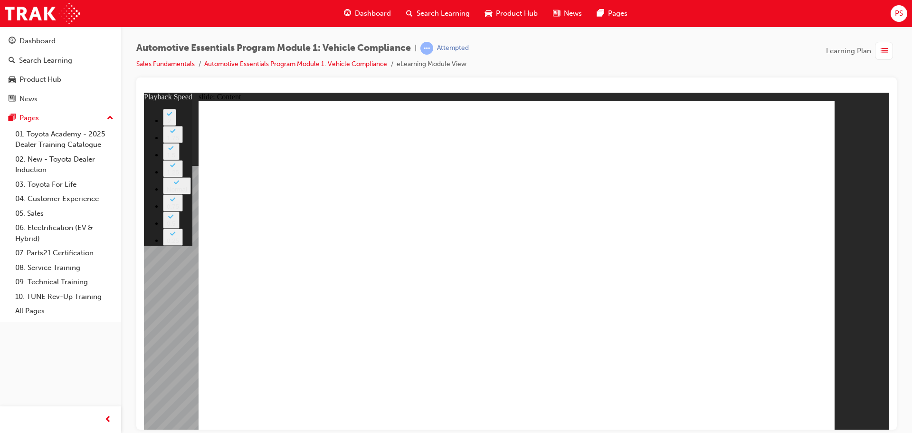
click at [899, 134] on div "Automotive Essentials Program Module 1: Vehicle Compliance | Attempted Sales Fu…" at bounding box center [516, 218] width 791 height 383
type input "35"
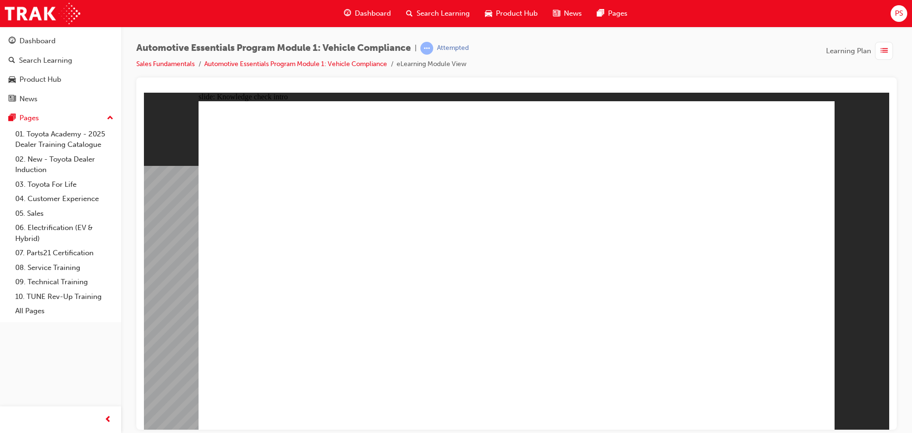
radio input "true"
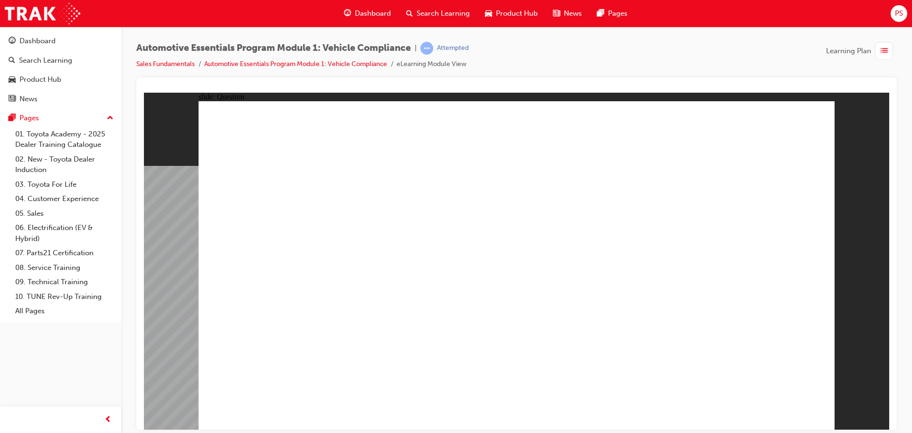
radio input "true"
drag, startPoint x: 792, startPoint y: 400, endPoint x: 795, endPoint y: 409, distance: 9.5
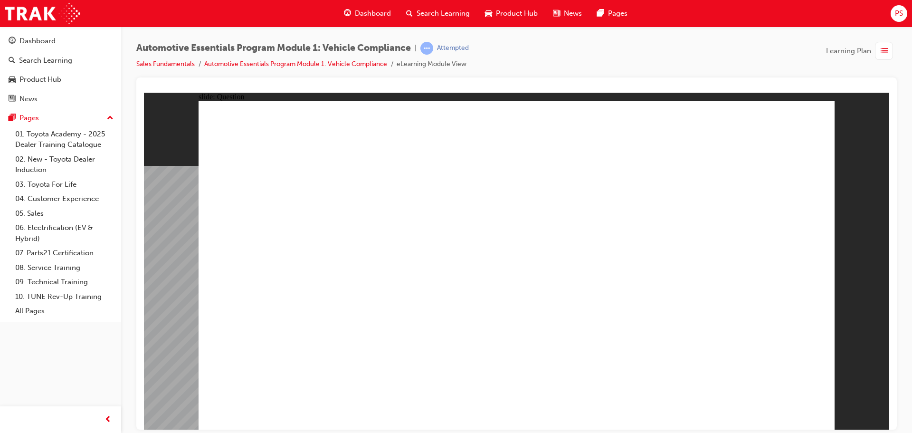
radio input "true"
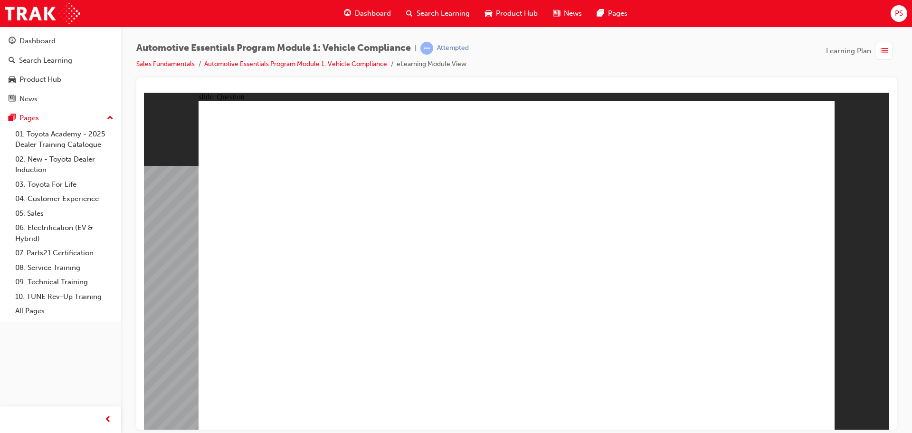
radio input "true"
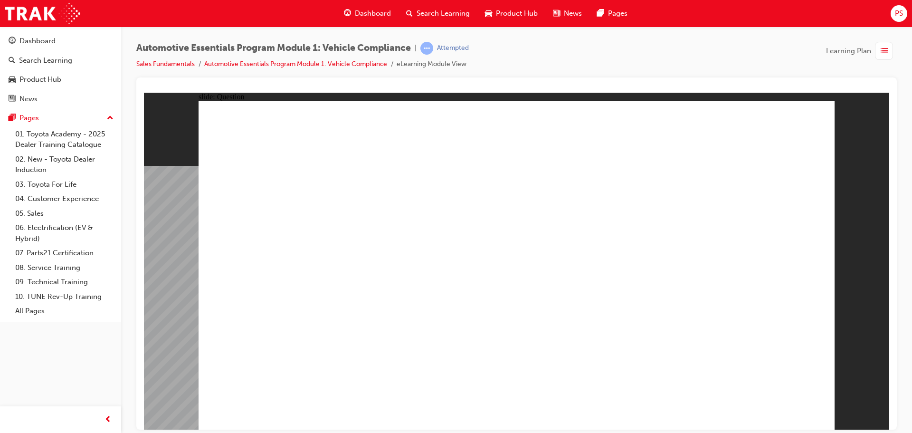
radio input "true"
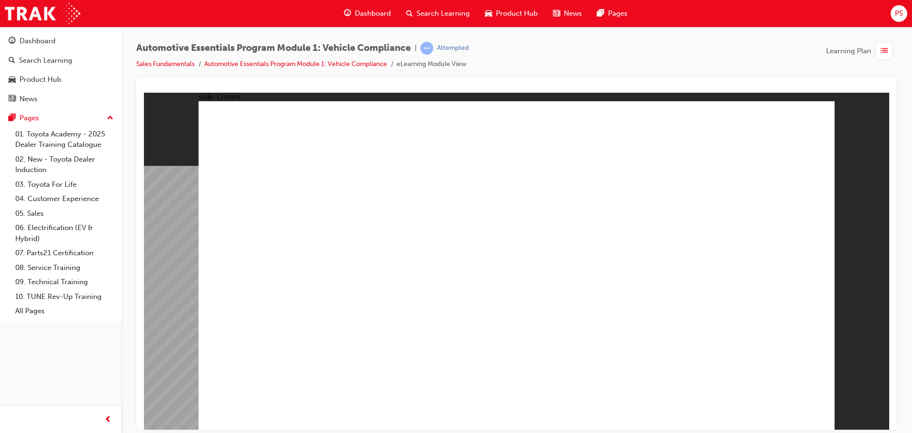
drag, startPoint x: 421, startPoint y: 325, endPoint x: 414, endPoint y: 327, distance: 7.5
drag, startPoint x: 568, startPoint y: 299, endPoint x: 565, endPoint y: 293, distance: 6.2
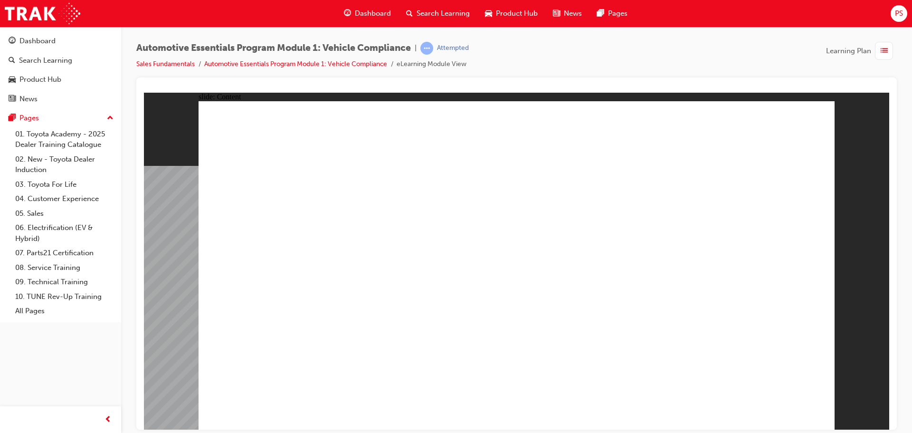
drag, startPoint x: 752, startPoint y: 198, endPoint x: 750, endPoint y: 224, distance: 25.7
drag, startPoint x: 750, startPoint y: 232, endPoint x: 746, endPoint y: 246, distance: 14.3
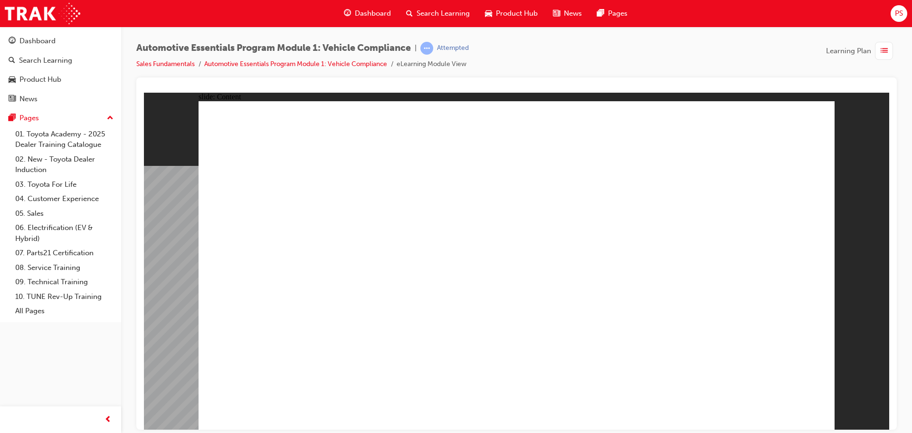
drag, startPoint x: 397, startPoint y: 338, endPoint x: 408, endPoint y: 340, distance: 10.6
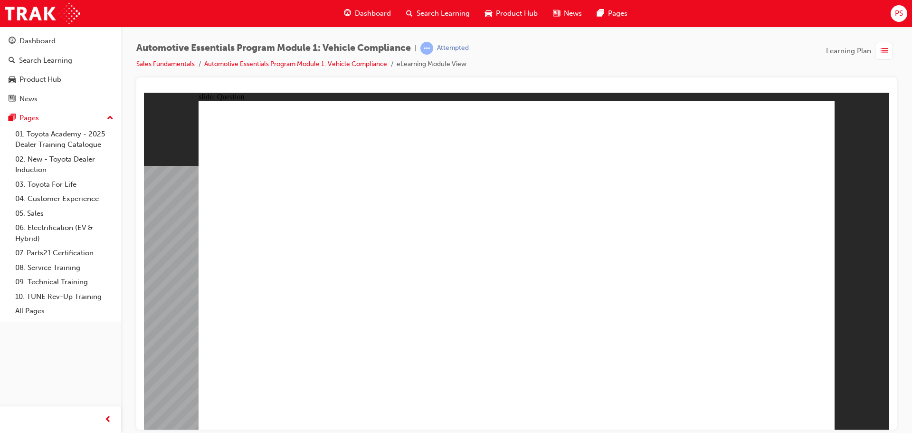
radio input "true"
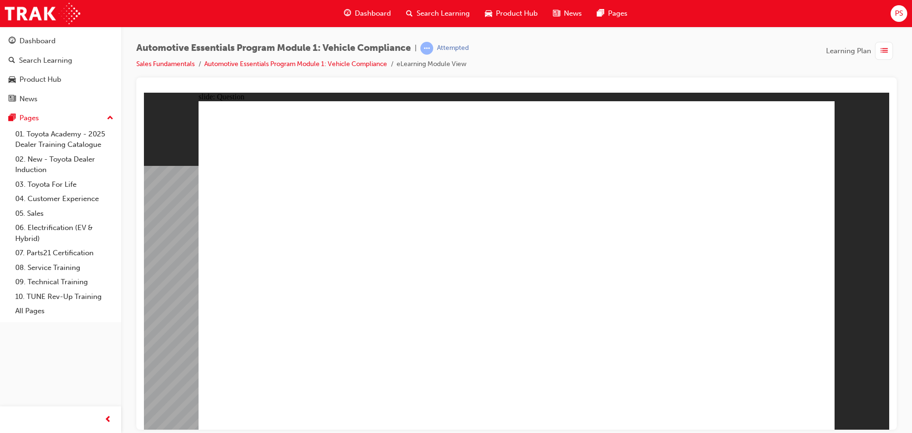
radio input "true"
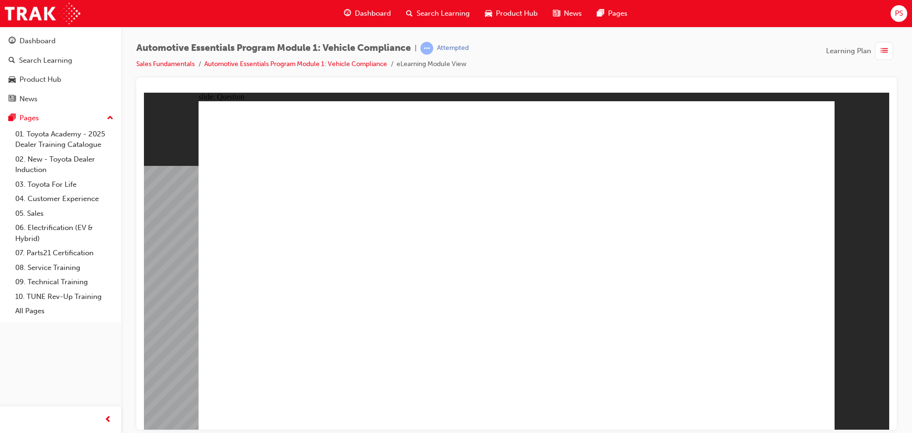
radio input "true"
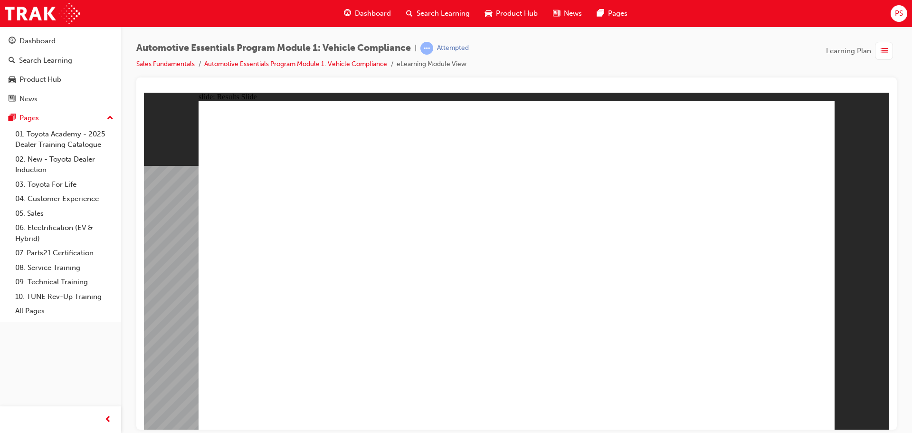
drag, startPoint x: 389, startPoint y: 346, endPoint x: 396, endPoint y: 357, distance: 12.7
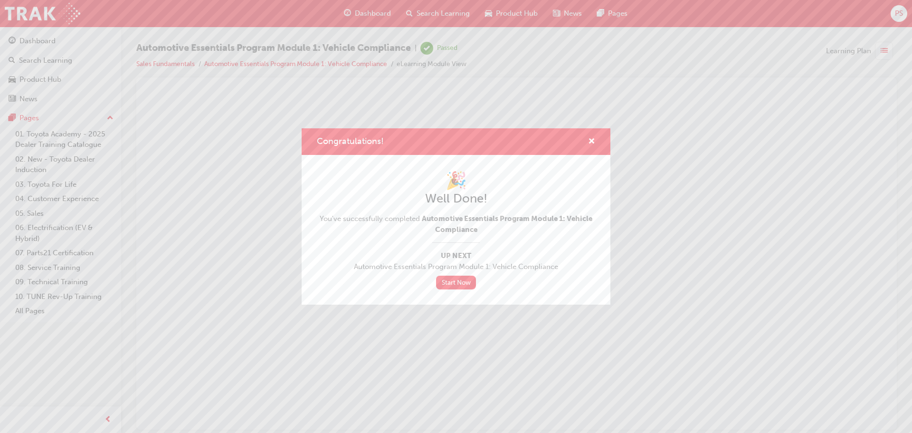
click at [719, 70] on div "Congratulations! 🎉 Well Done! You've successfully completed Automotive Essentia…" at bounding box center [456, 216] width 912 height 433
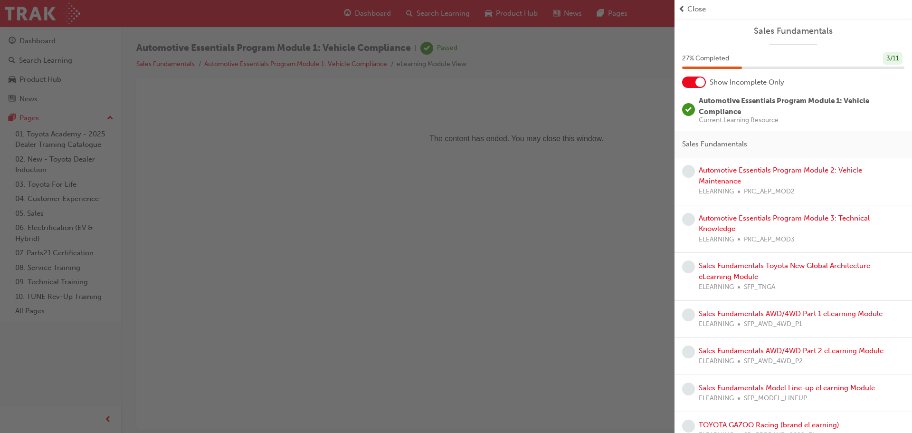
click at [682, 10] on span "prev-icon" at bounding box center [682, 9] width 7 height 11
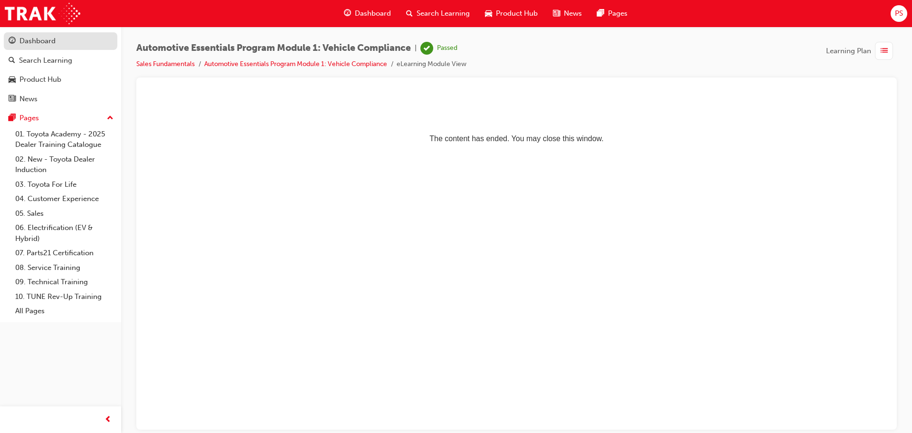
click at [52, 33] on link "Dashboard" at bounding box center [61, 41] width 114 height 18
